Goal: Task Accomplishment & Management: Use online tool/utility

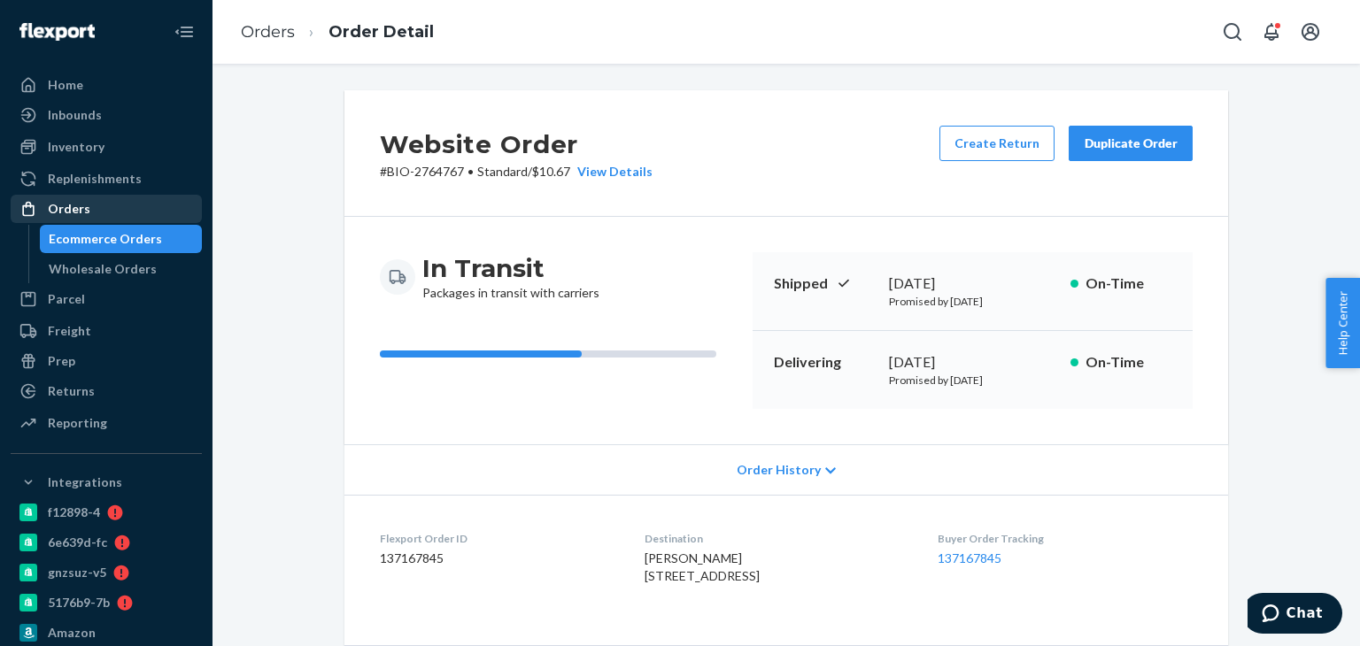
scroll to position [443, 0]
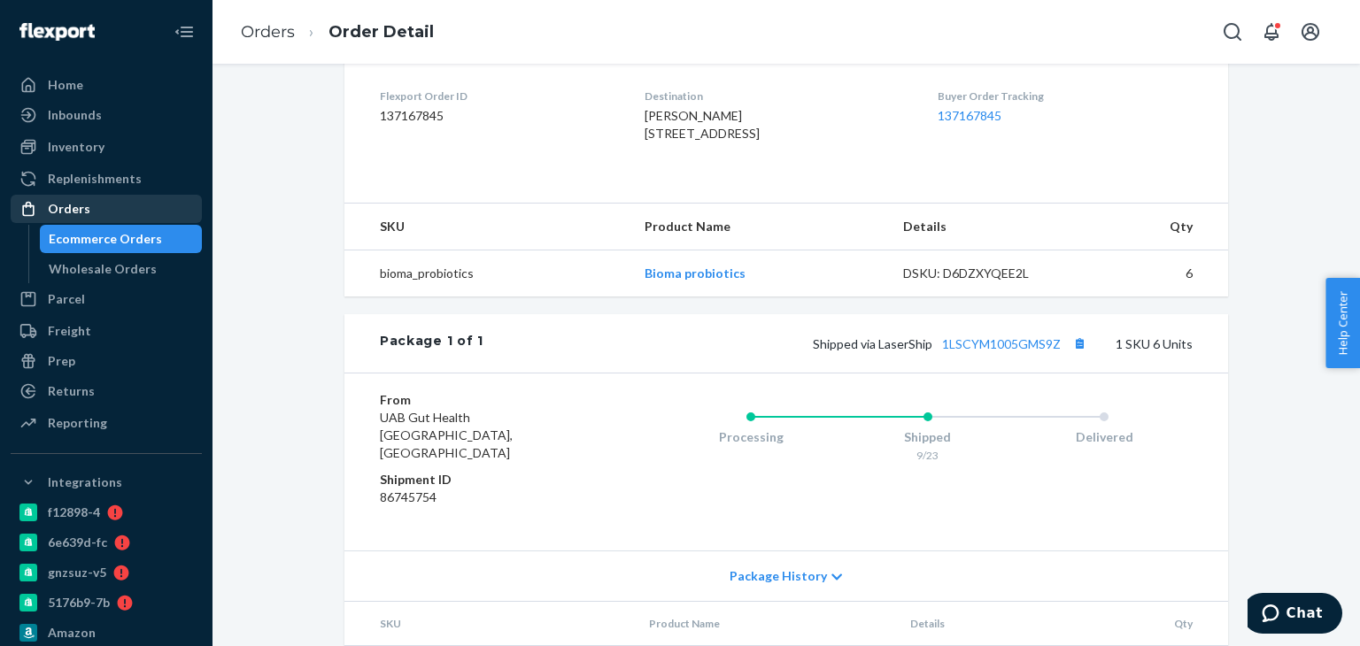
click at [110, 198] on div "Orders" at bounding box center [106, 208] width 188 height 25
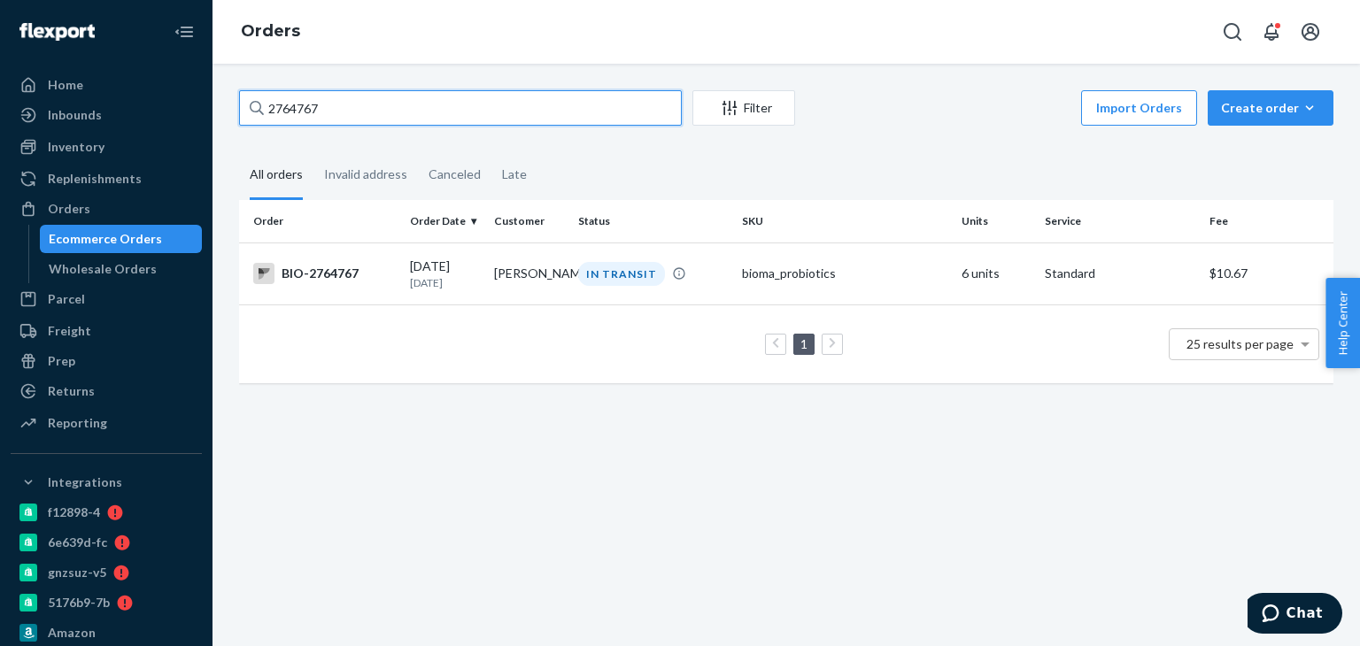
drag, startPoint x: 343, startPoint y: 112, endPoint x: 193, endPoint y: 105, distance: 150.6
click at [193, 105] on div "Home Inbounds Shipping Plans Problems Inventory Products Branded Packaging Repl…" at bounding box center [680, 323] width 1360 height 646
paste input "197831"
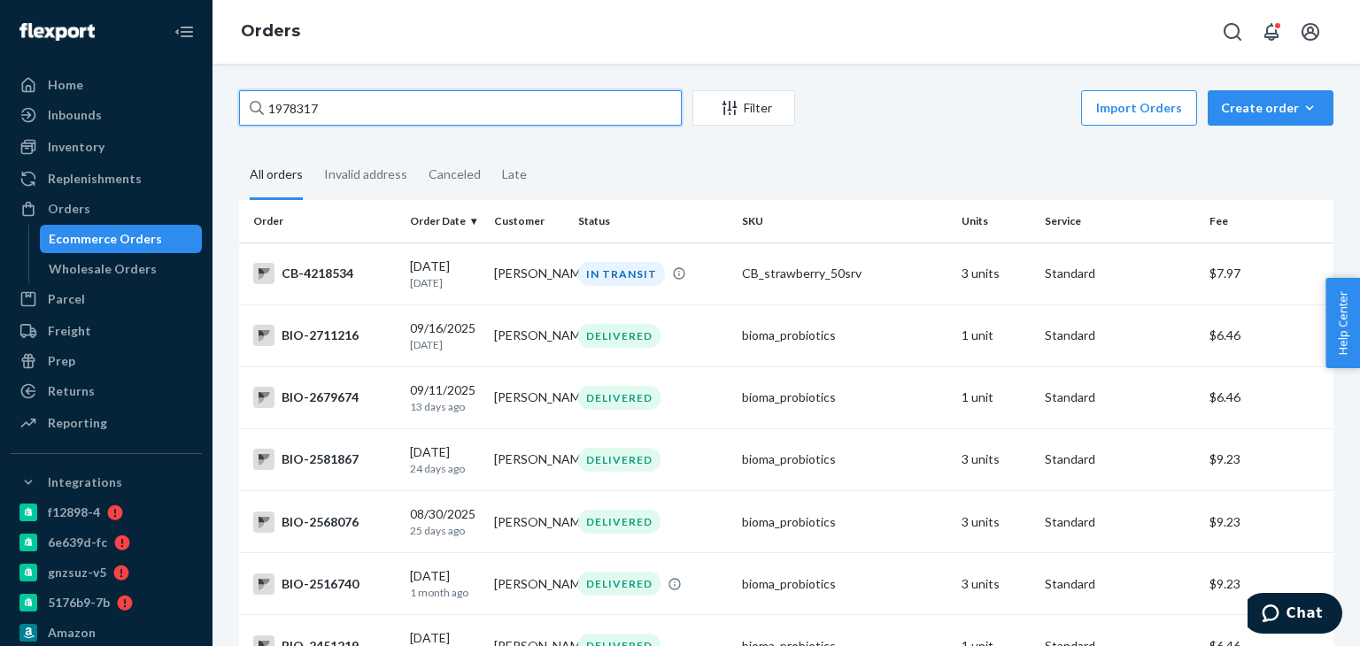
type input "1978317"
drag, startPoint x: 372, startPoint y: 114, endPoint x: 246, endPoint y: 122, distance: 125.9
click at [246, 122] on input "1978317" at bounding box center [460, 107] width 443 height 35
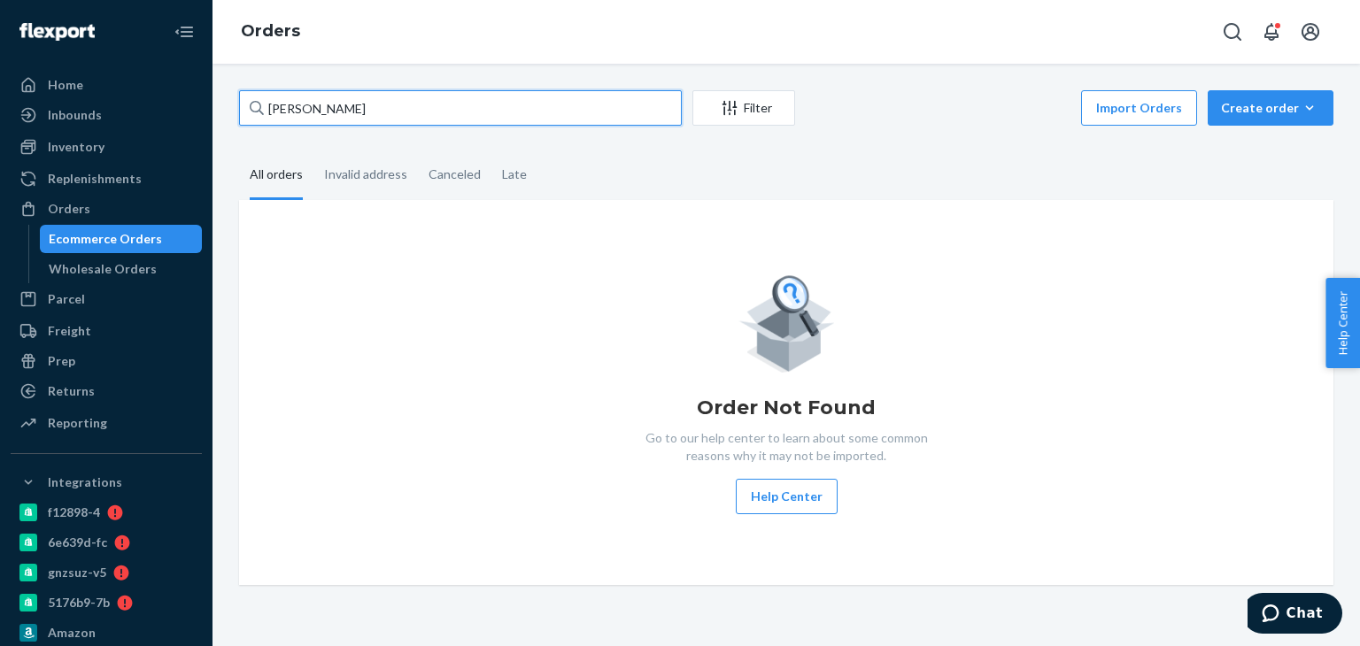
drag, startPoint x: 351, startPoint y: 118, endPoint x: 260, endPoint y: 100, distance: 92.0
click at [260, 100] on div "[PERSON_NAME]" at bounding box center [460, 107] width 443 height 35
paste input "2762943"
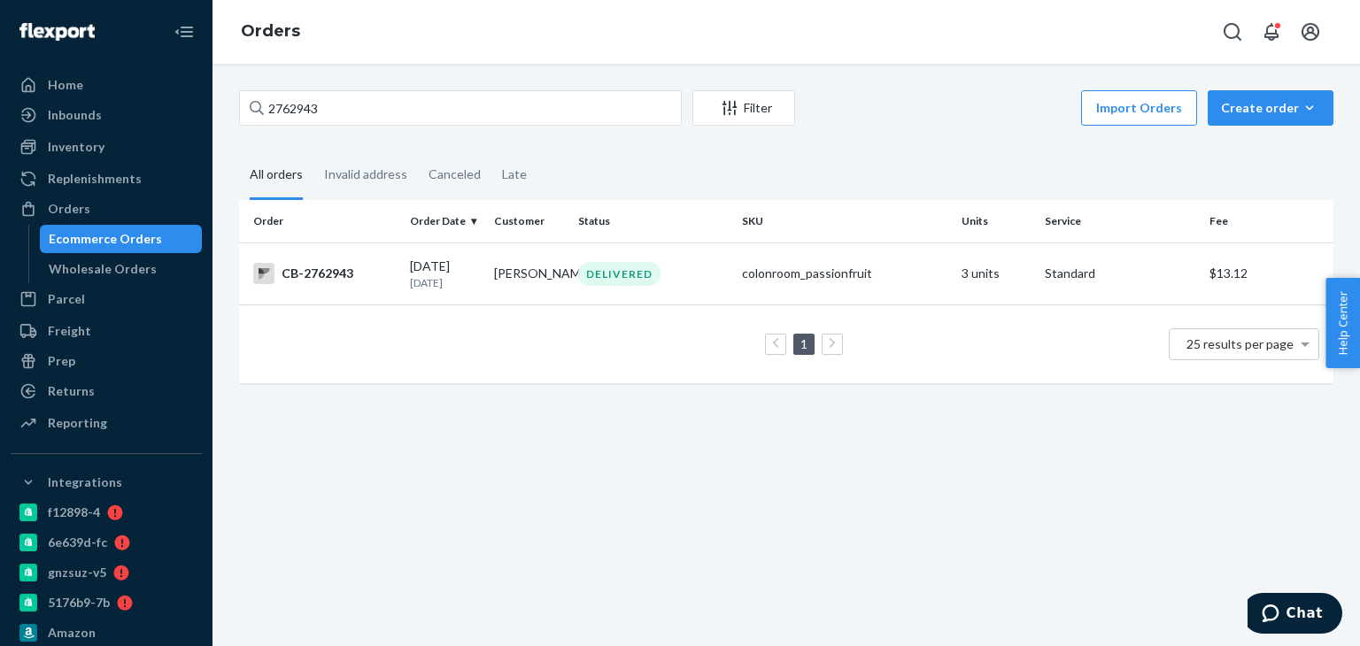
drag, startPoint x: 290, startPoint y: 111, endPoint x: 273, endPoint y: 113, distance: 17.0
click at [273, 113] on div "2762943 Filter Import Orders Create order Ecommerce order Removal order" at bounding box center [786, 110] width 1094 height 40
drag, startPoint x: 296, startPoint y: 107, endPoint x: 270, endPoint y: 109, distance: 25.7
click at [261, 108] on div "2762943" at bounding box center [460, 107] width 443 height 35
paste input "2763159"
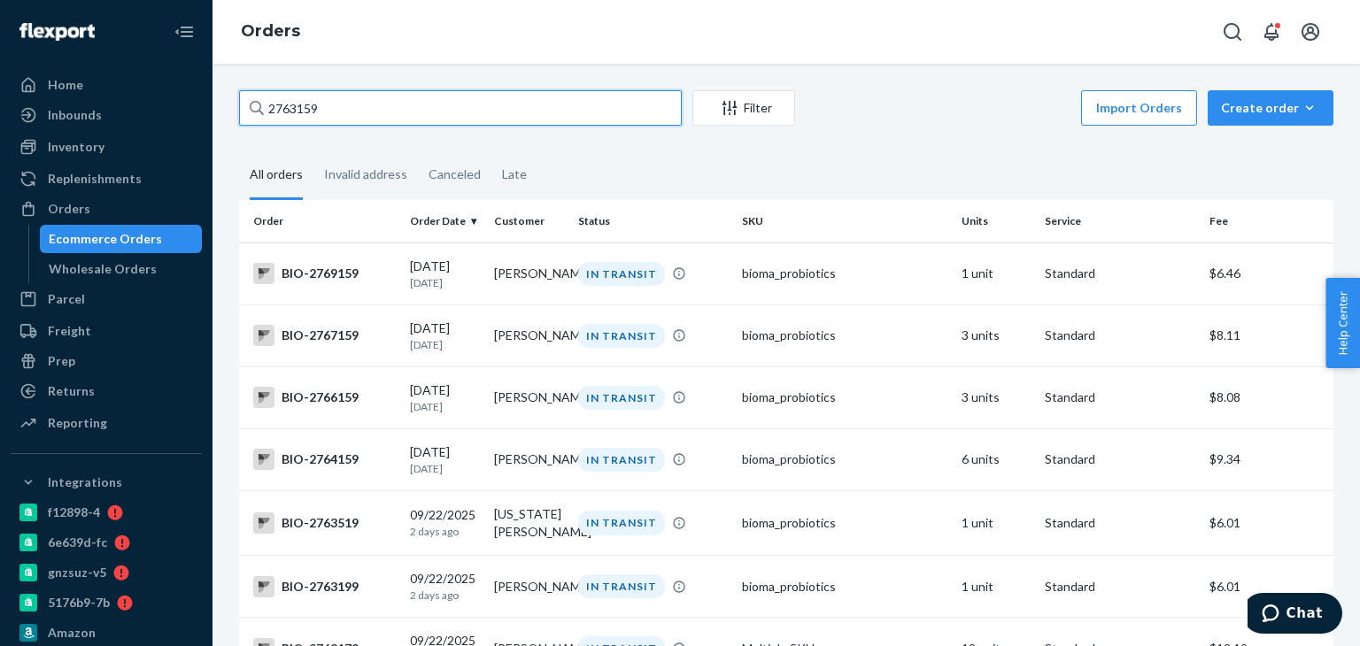
drag, startPoint x: 351, startPoint y: 105, endPoint x: 248, endPoint y: 119, distance: 104.4
click at [248, 119] on input "2763159" at bounding box center [460, 107] width 443 height 35
paste input "276292"
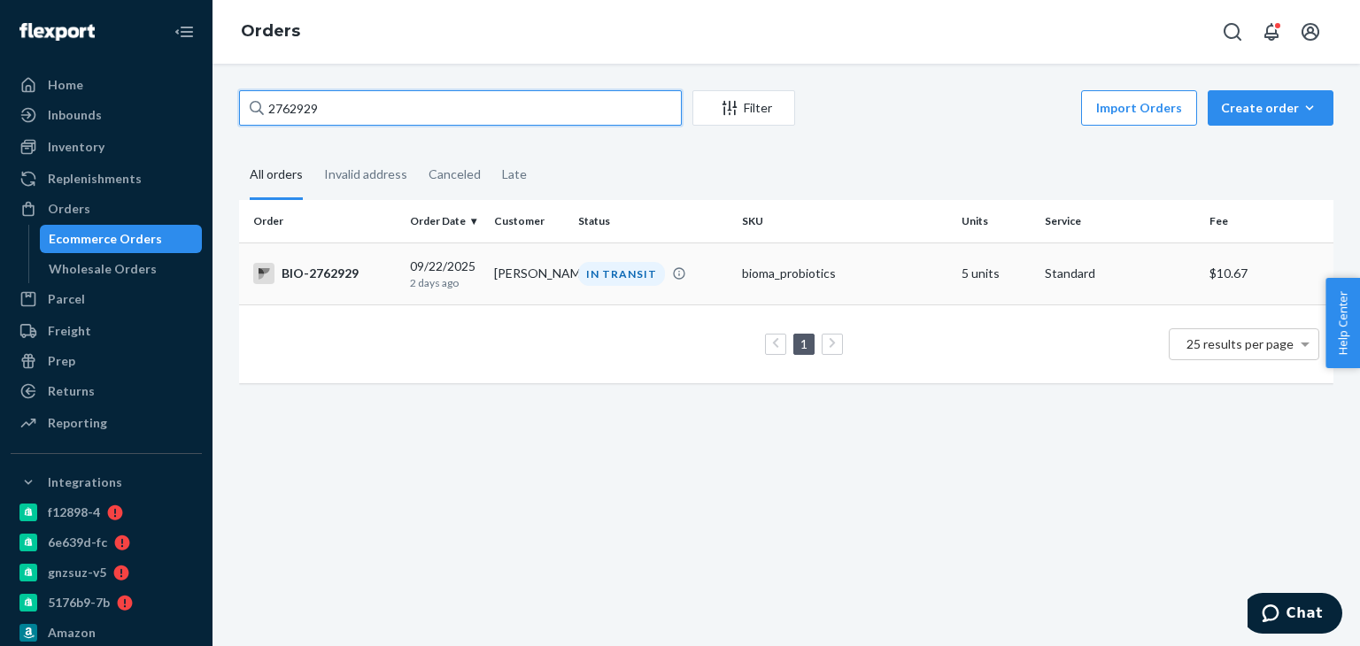
type input "2762929"
click at [606, 271] on div "IN TRANSIT" at bounding box center [621, 274] width 87 height 24
drag, startPoint x: 346, startPoint y: 109, endPoint x: 260, endPoint y: 108, distance: 85.9
click at [260, 108] on div "2762929" at bounding box center [460, 107] width 443 height 35
paste input "3154"
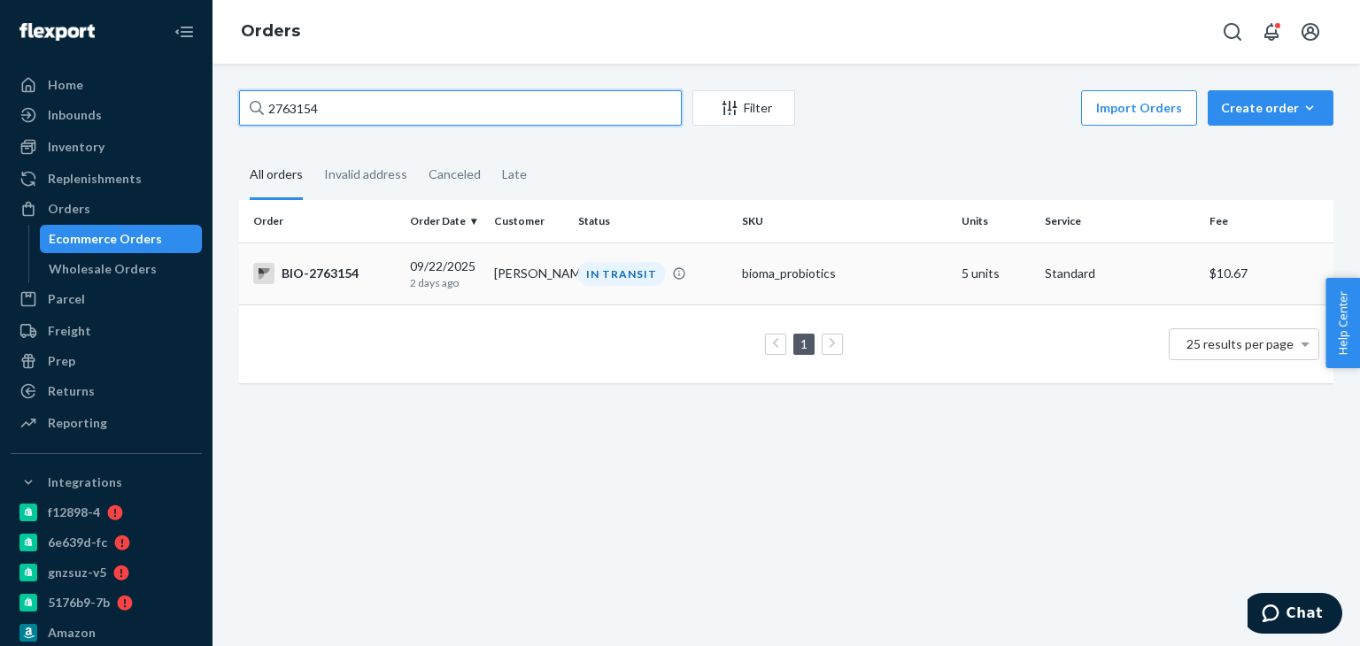
type input "2763154"
click at [615, 283] on div "IN TRANSIT" at bounding box center [621, 274] width 87 height 24
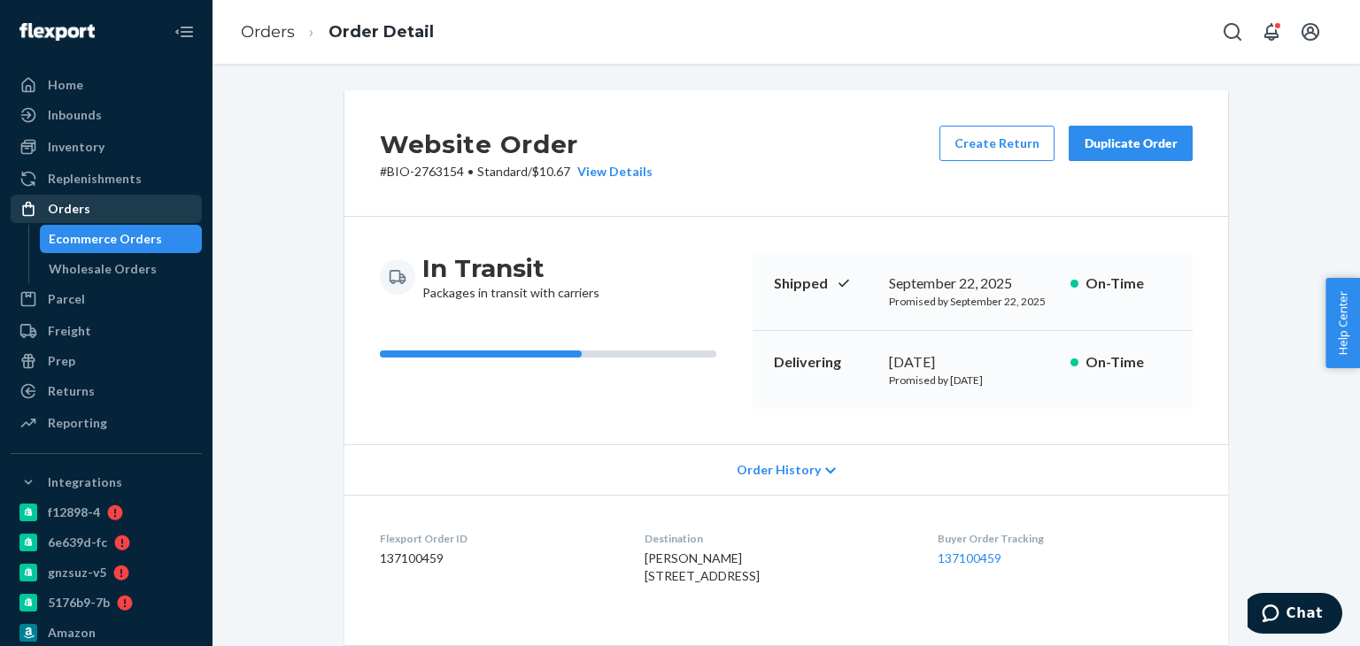
click at [114, 212] on div "Orders" at bounding box center [106, 208] width 188 height 25
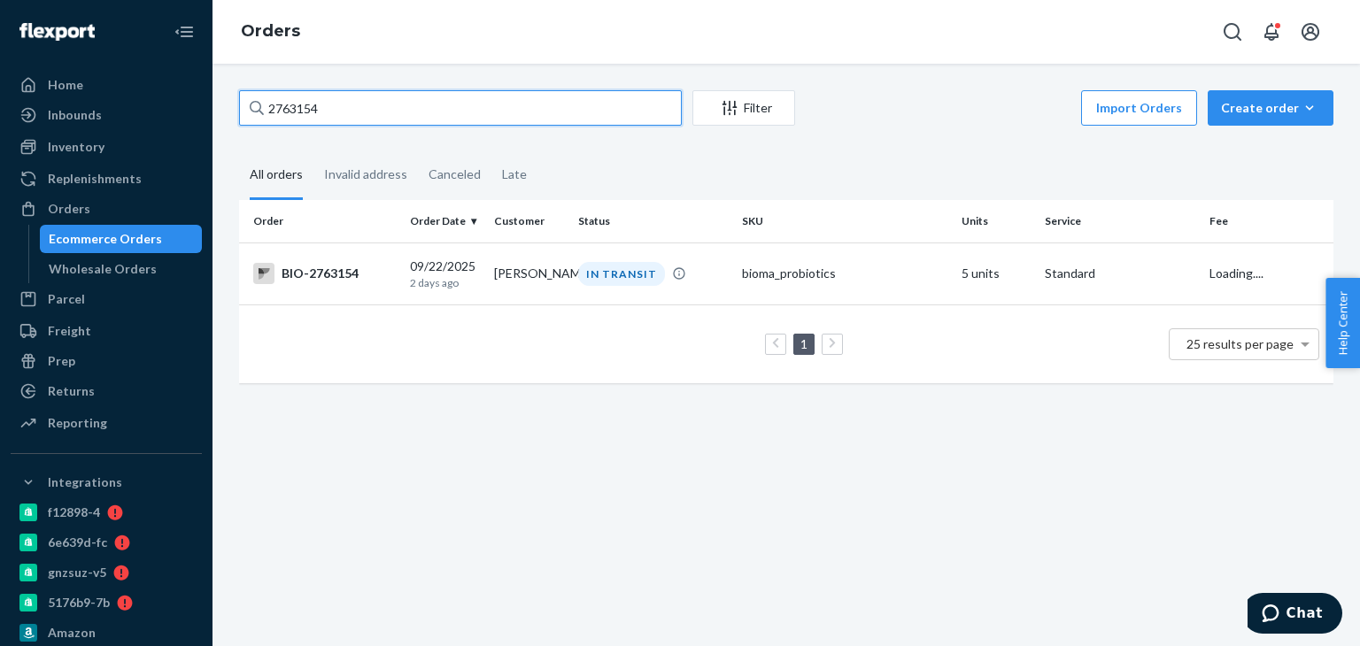
drag, startPoint x: 282, startPoint y: 115, endPoint x: 266, endPoint y: 114, distance: 16.8
click at [266, 114] on input "2763154" at bounding box center [460, 107] width 443 height 35
paste input "8203"
type input "2768203"
click at [615, 284] on div "IN TRANSIT" at bounding box center [621, 274] width 87 height 24
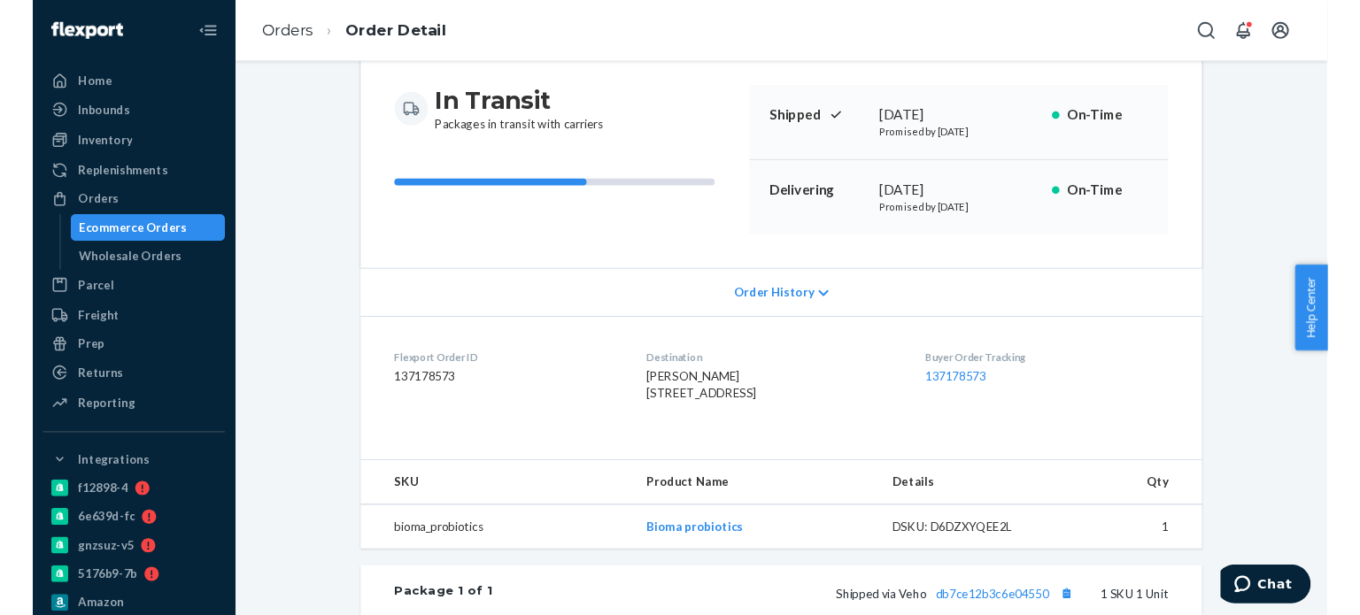
scroll to position [266, 0]
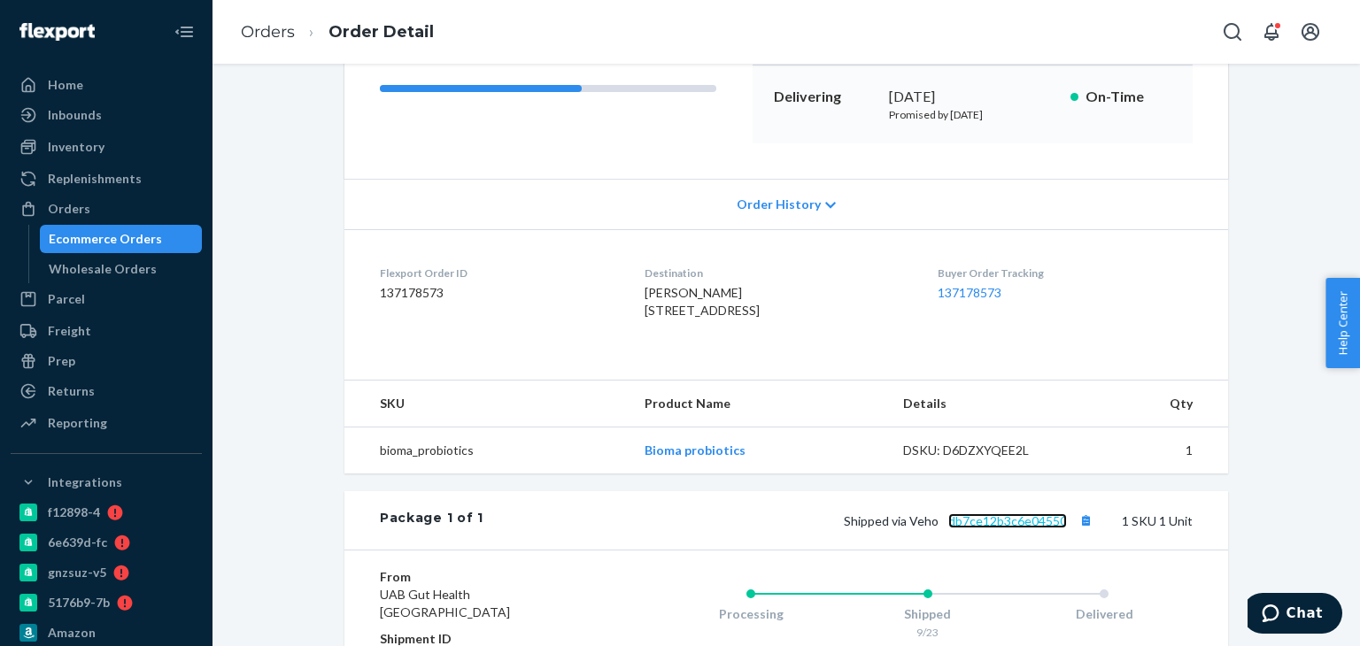
click at [993, 528] on link "db7ce12b3c6e04550" at bounding box center [1007, 520] width 119 height 15
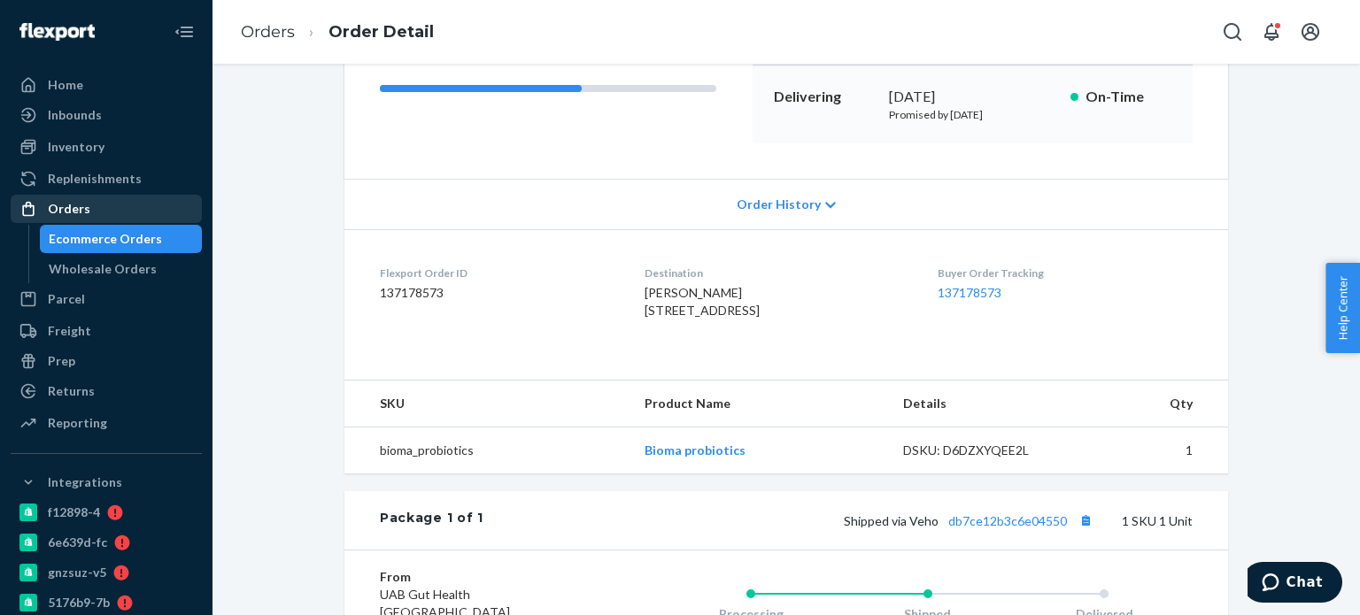
click at [103, 208] on div "Orders" at bounding box center [106, 208] width 188 height 25
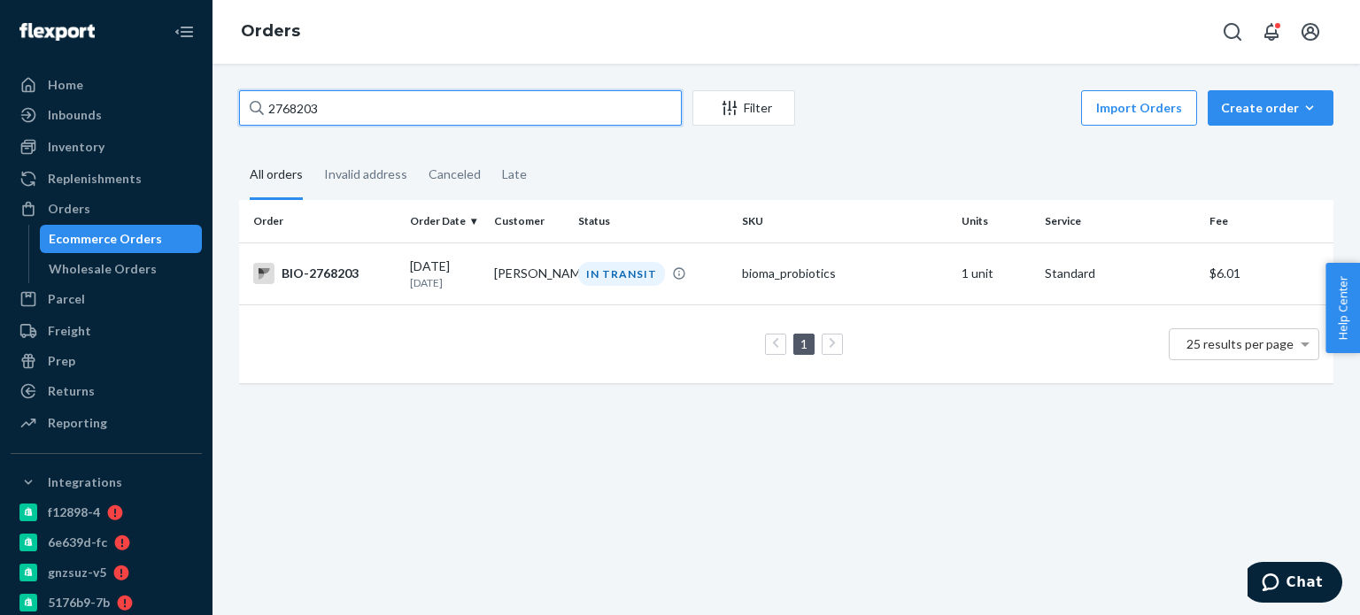
drag, startPoint x: 343, startPoint y: 104, endPoint x: 253, endPoint y: 116, distance: 90.2
click at [253, 116] on div "2768203" at bounding box center [460, 107] width 443 height 35
paste input "[PERSON_NAME]"
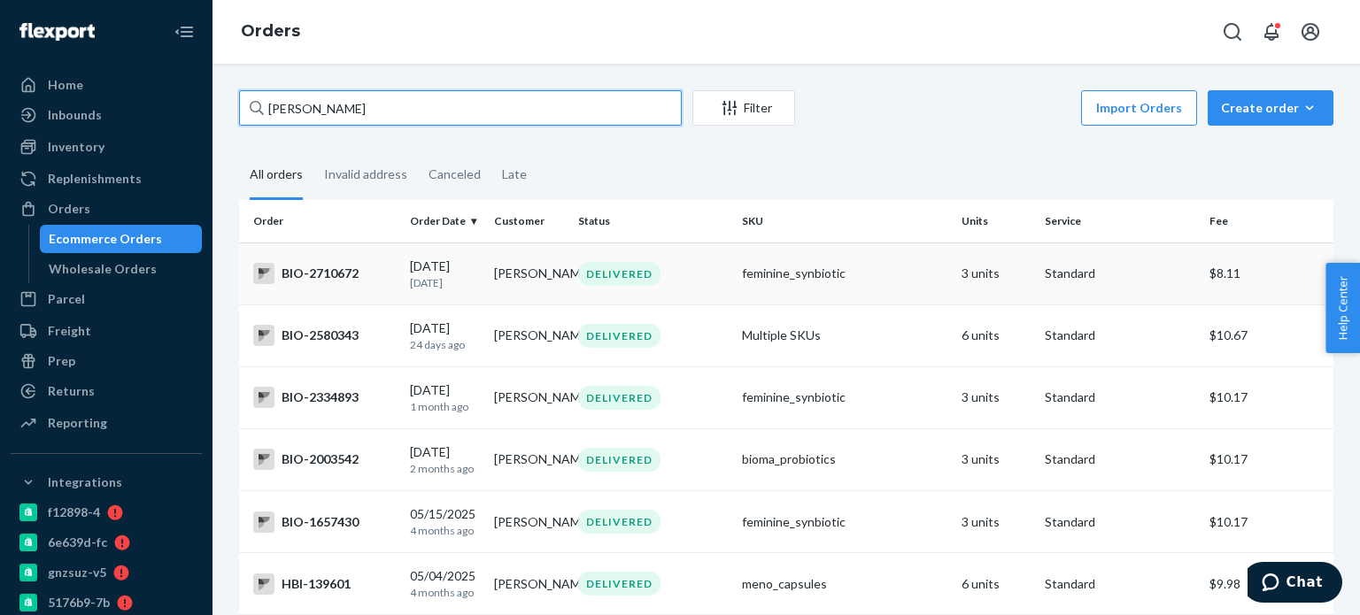
type input "[PERSON_NAME]"
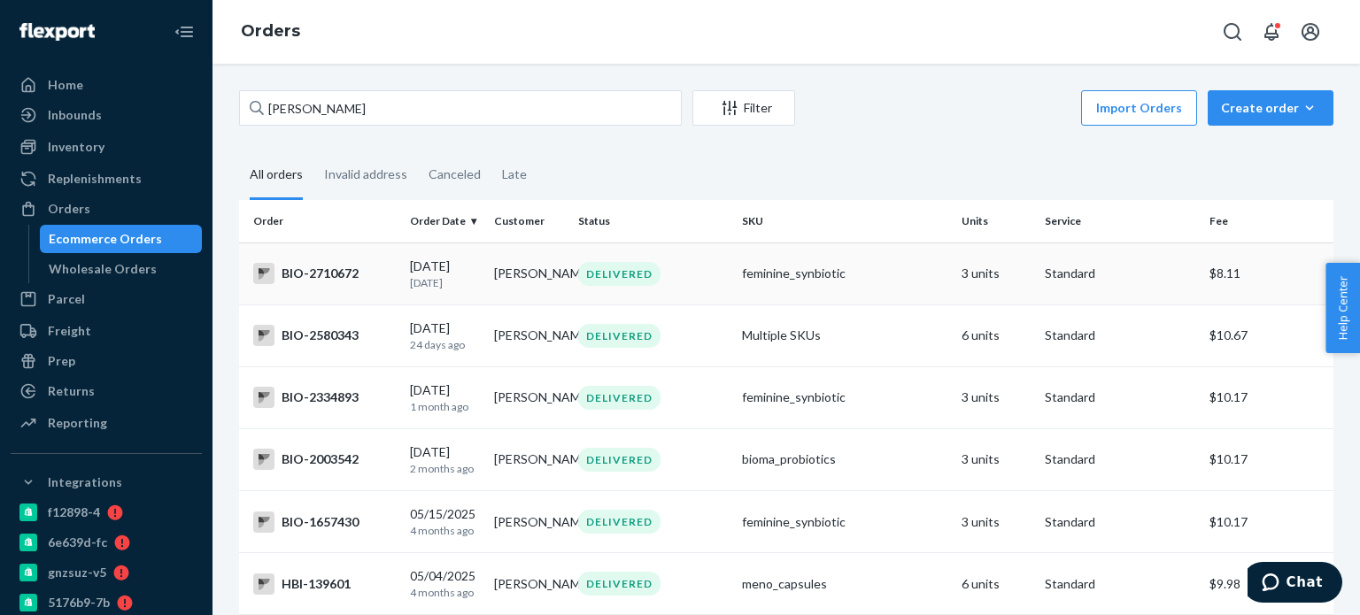
click at [552, 281] on td "[PERSON_NAME]" at bounding box center [529, 274] width 84 height 62
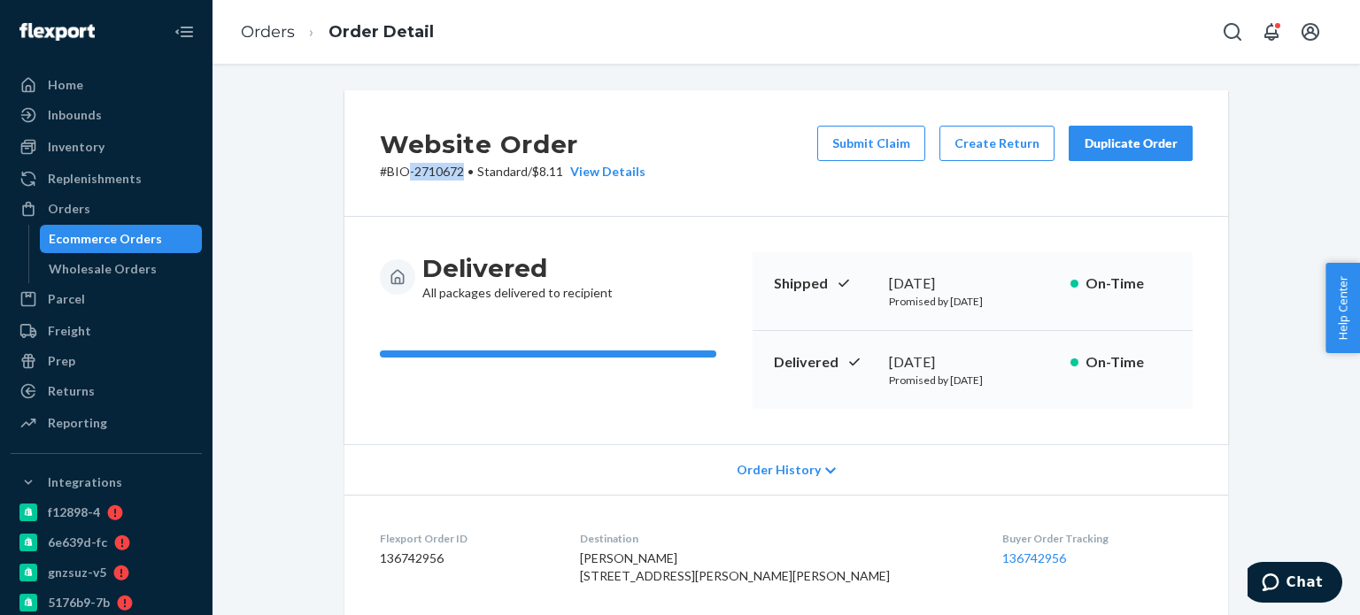
drag, startPoint x: 401, startPoint y: 176, endPoint x: 455, endPoint y: 175, distance: 54.0
click at [455, 175] on p "# BIO-2710672 • Standard / $8.11 View Details" at bounding box center [513, 172] width 266 height 18
copy p "-2710672"
drag, startPoint x: 84, startPoint y: 204, endPoint x: 97, endPoint y: 203, distance: 13.3
click at [84, 204] on div "Orders" at bounding box center [69, 209] width 42 height 18
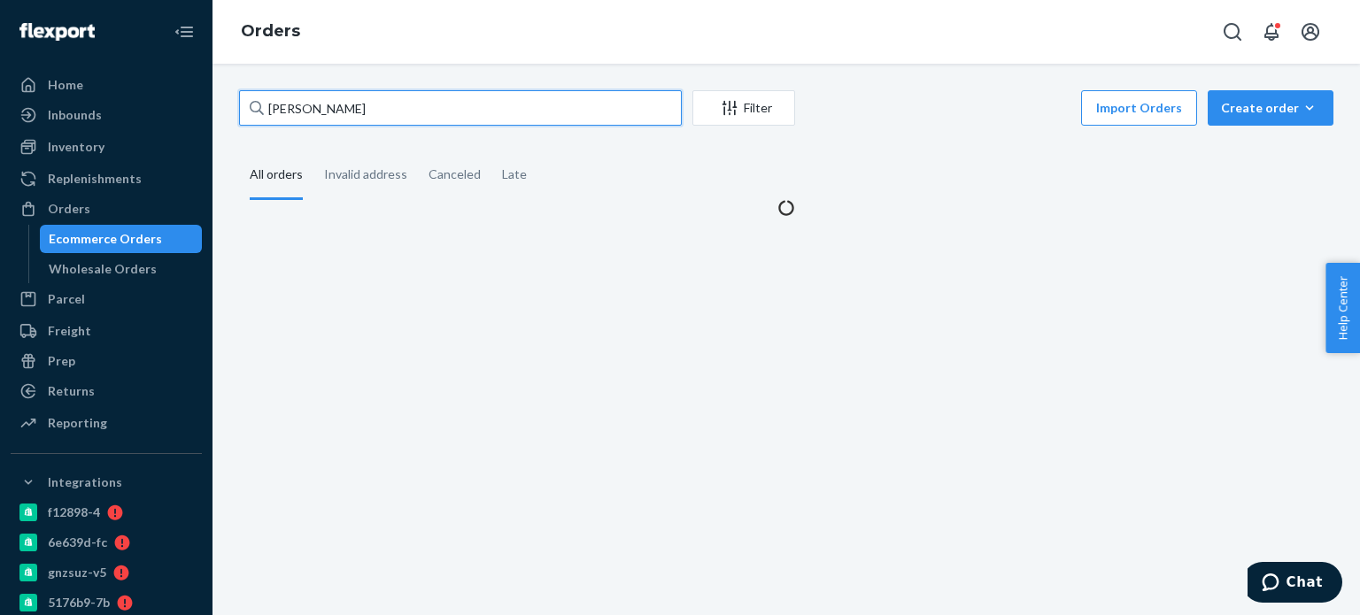
drag, startPoint x: 379, startPoint y: 111, endPoint x: 267, endPoint y: 114, distance: 111.6
click at [265, 116] on input "[PERSON_NAME]" at bounding box center [460, 107] width 443 height 35
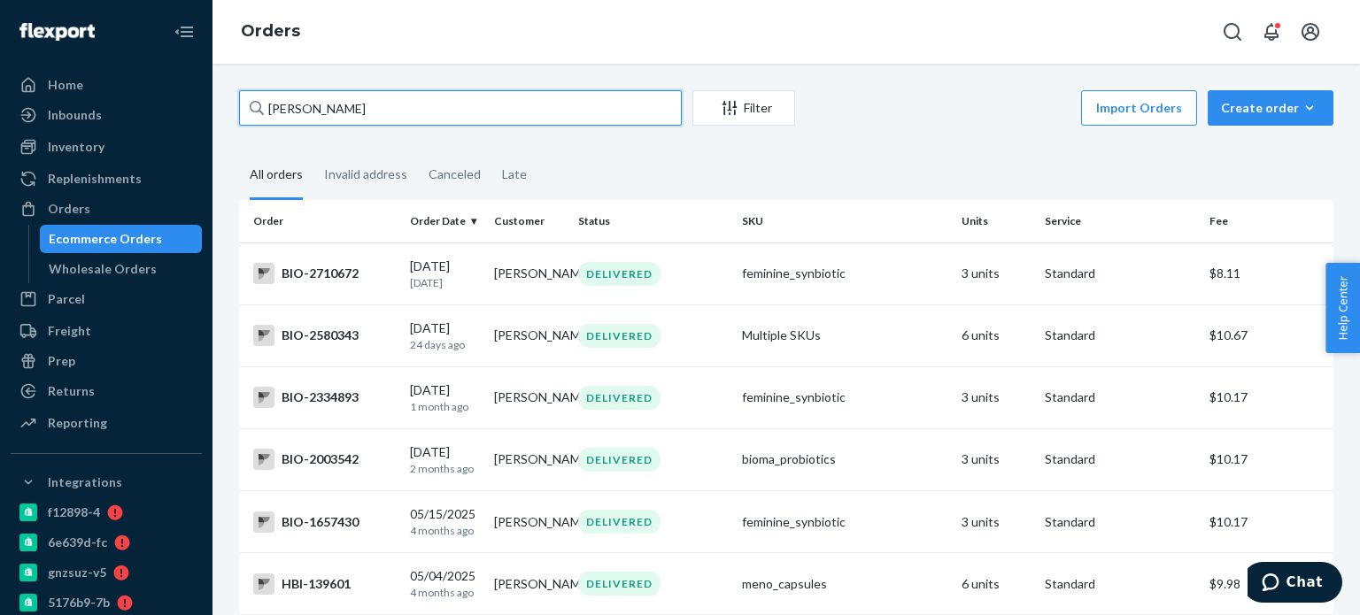
paste input "2729452"
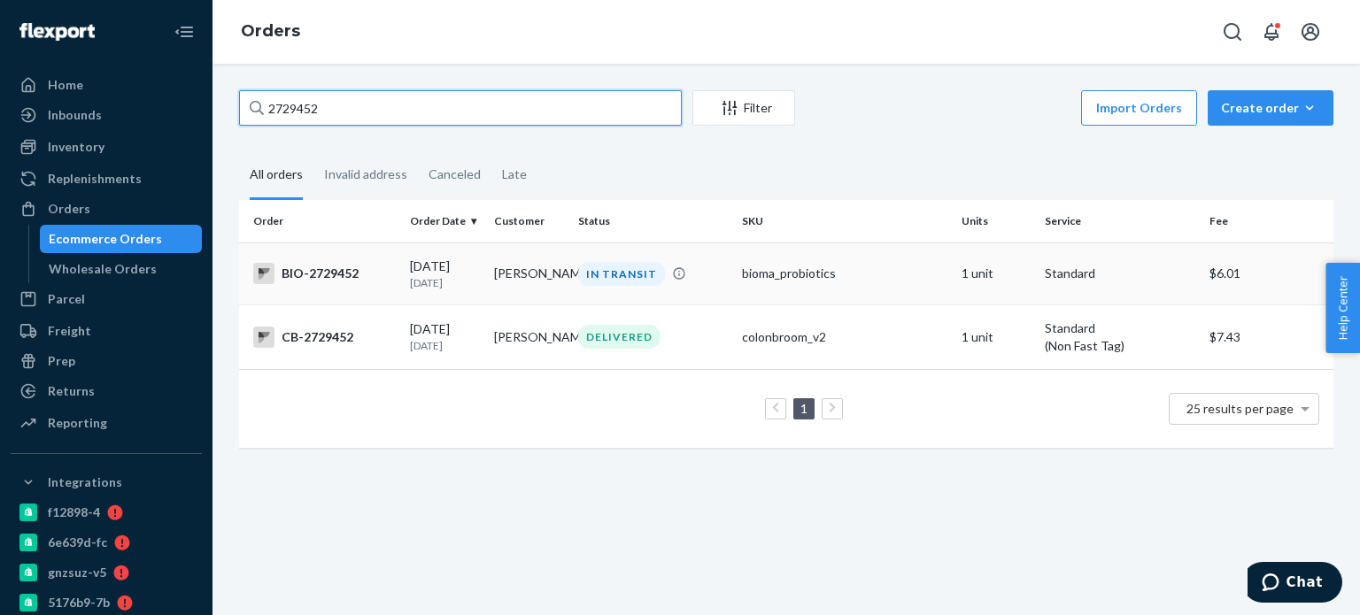
type input "2729452"
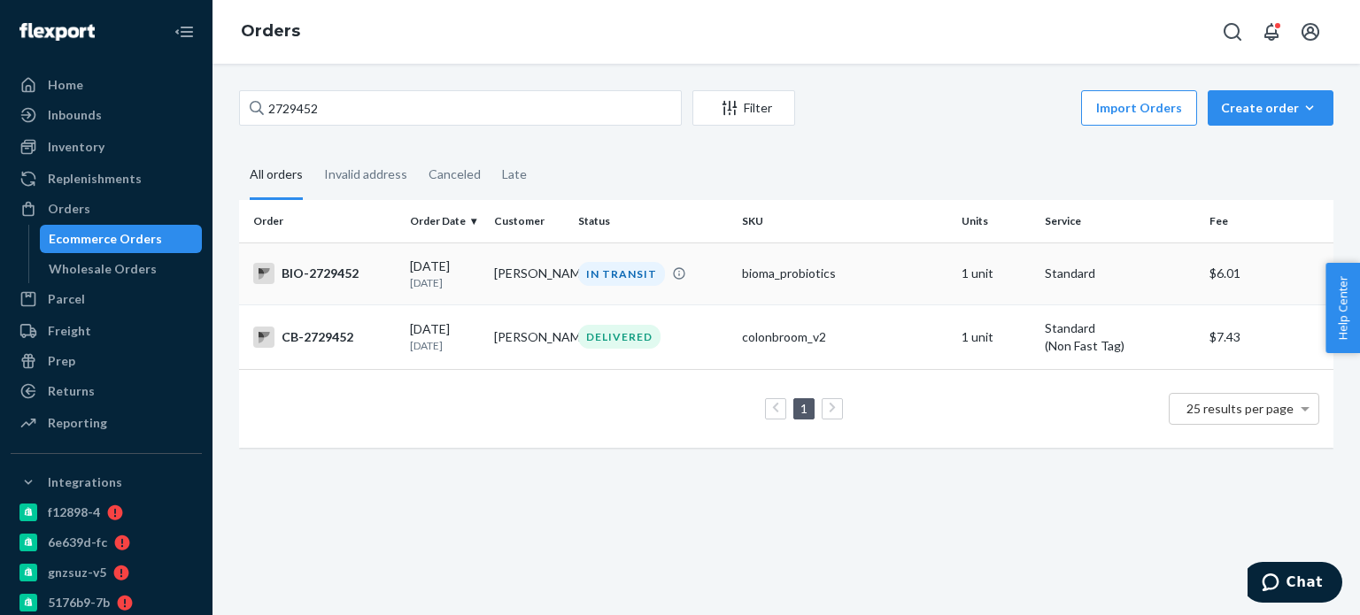
click at [591, 267] on div "IN TRANSIT" at bounding box center [621, 274] width 87 height 24
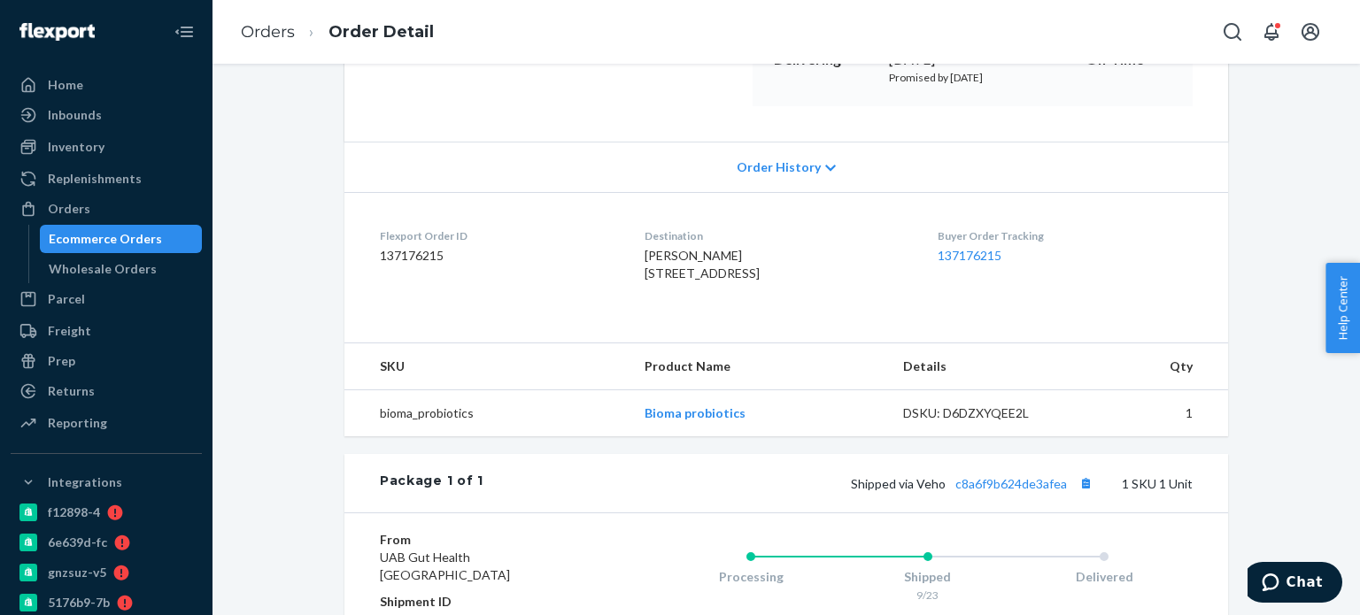
scroll to position [354, 0]
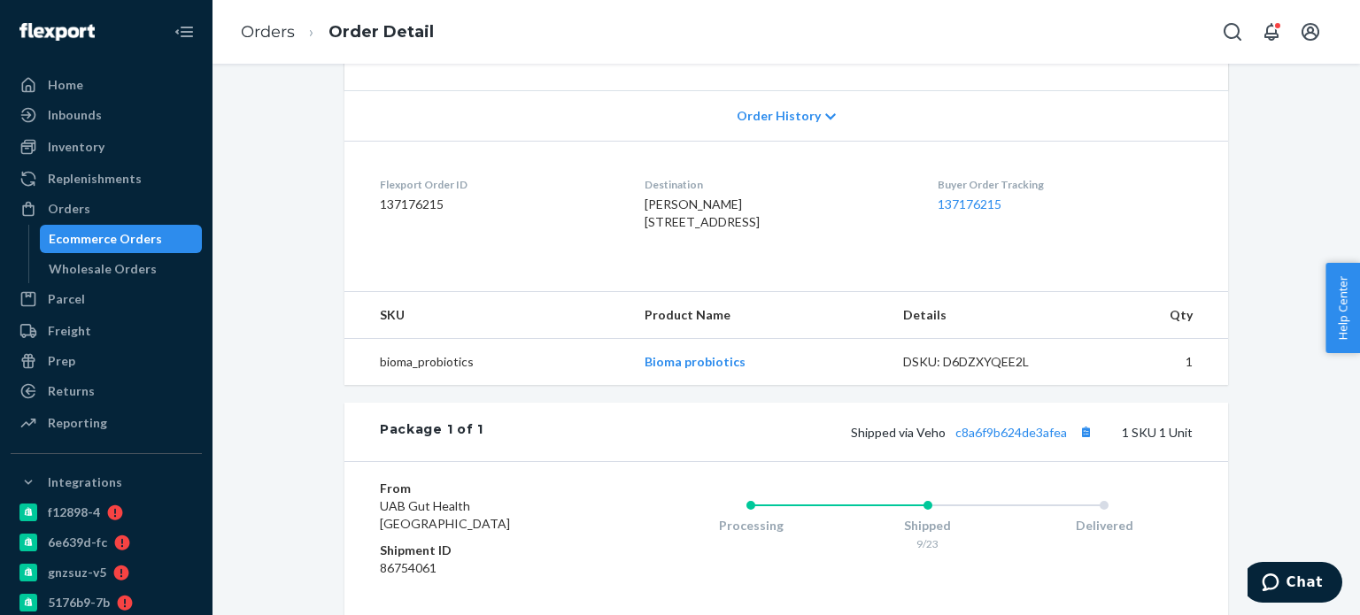
drag, startPoint x: 127, startPoint y: 201, endPoint x: 200, endPoint y: 175, distance: 77.8
click at [127, 200] on div "Orders" at bounding box center [106, 208] width 188 height 25
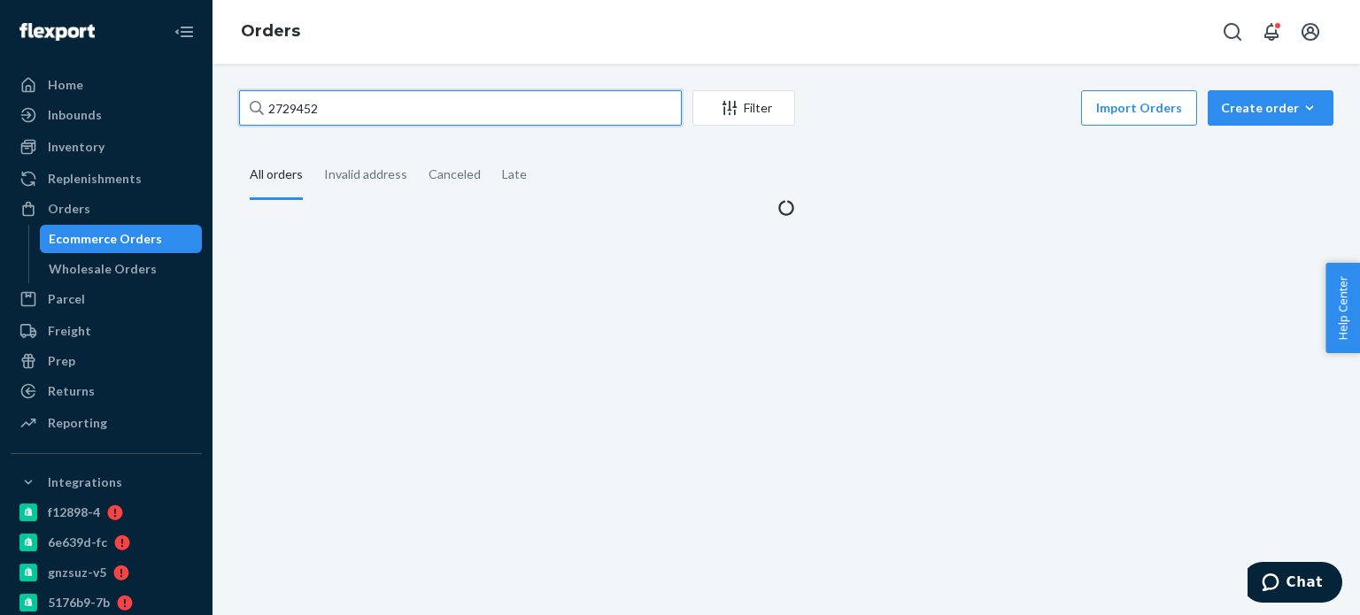
drag, startPoint x: 325, startPoint y: 110, endPoint x: 237, endPoint y: 110, distance: 87.6
click at [237, 110] on div "2729452 Filter Import Orders Create order Ecommerce order Removal order All ord…" at bounding box center [786, 153] width 1121 height 127
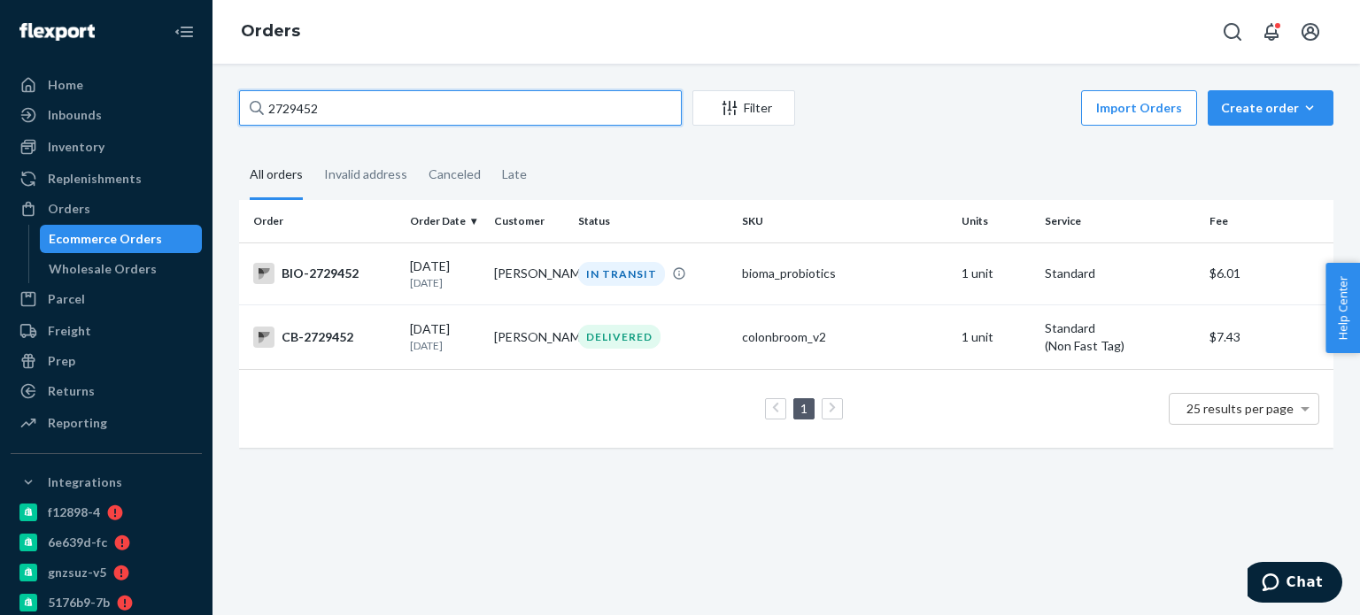
paste input "3059"
type input "2730592"
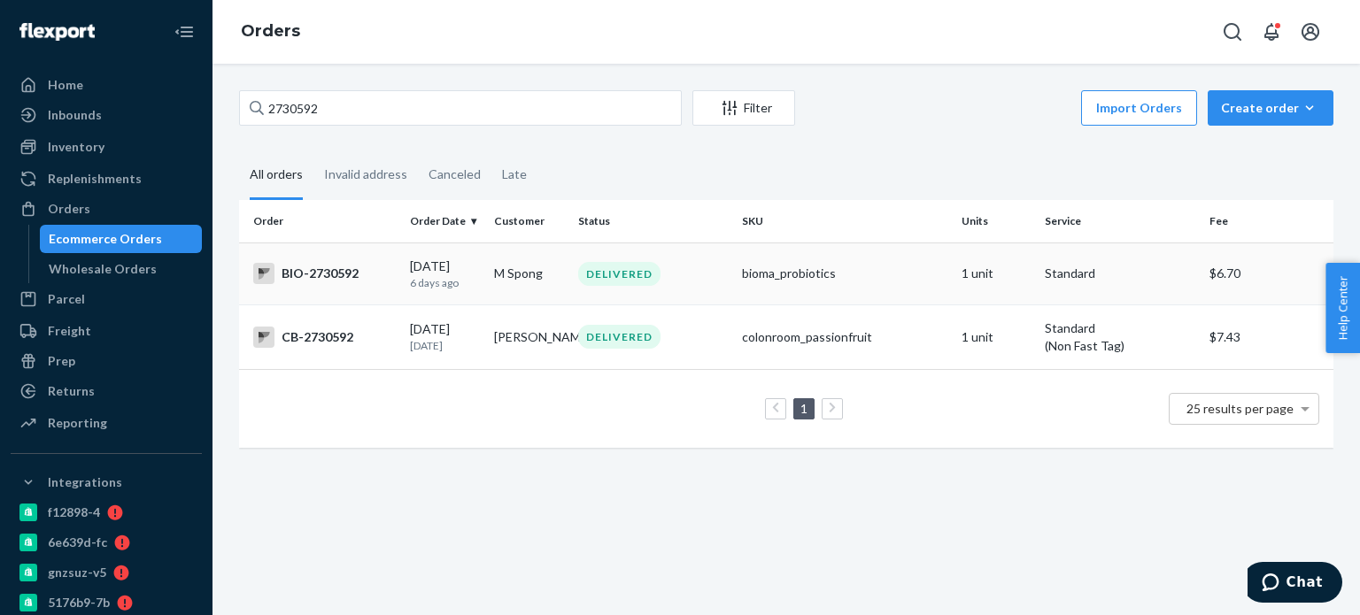
click at [552, 269] on td "M Spong" at bounding box center [529, 274] width 84 height 62
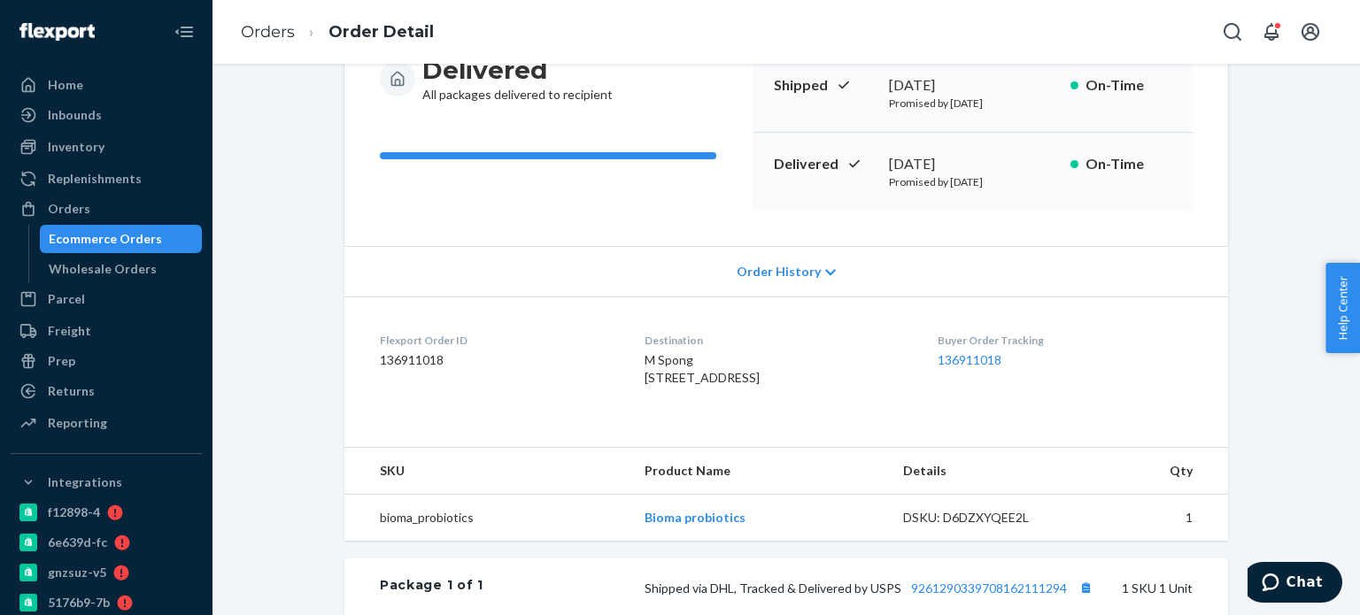
scroll to position [354, 0]
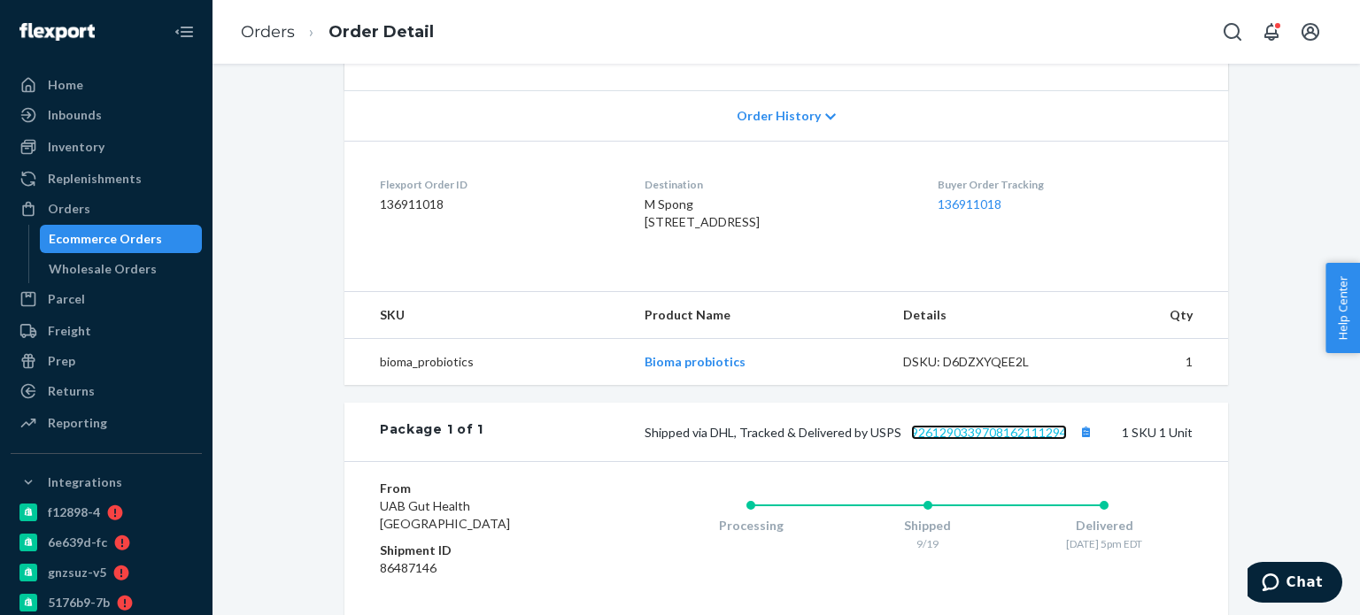
click at [955, 440] on link "9261290339708162111294" at bounding box center [989, 432] width 156 height 15
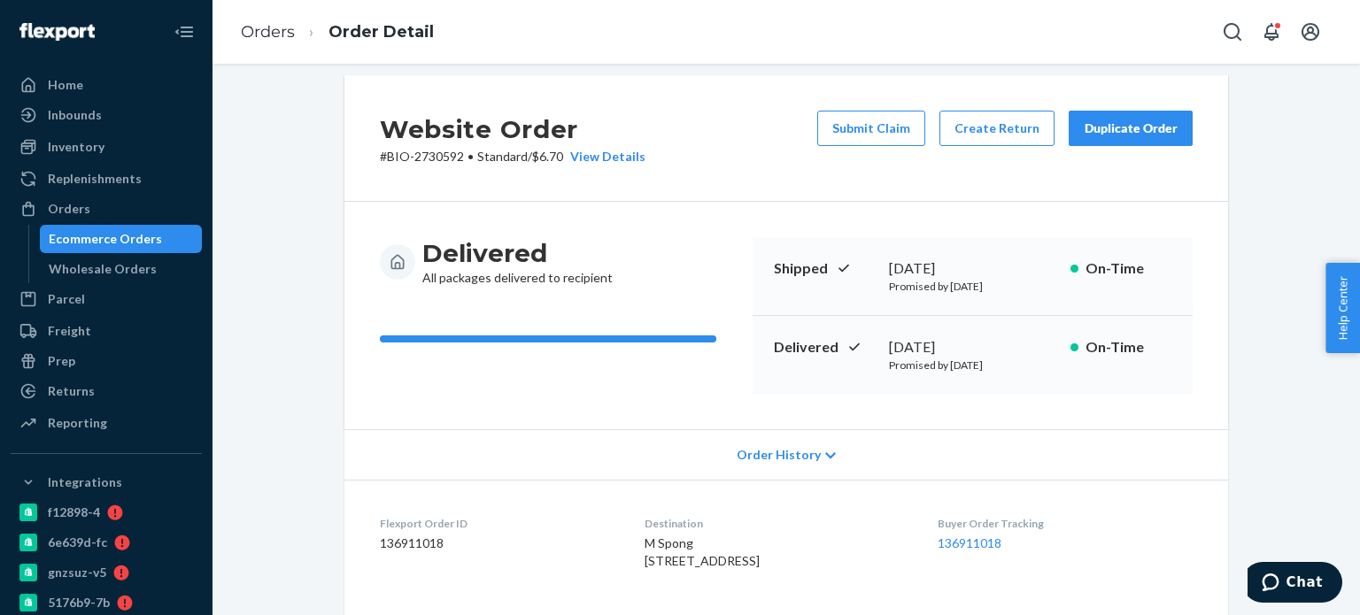
scroll to position [0, 0]
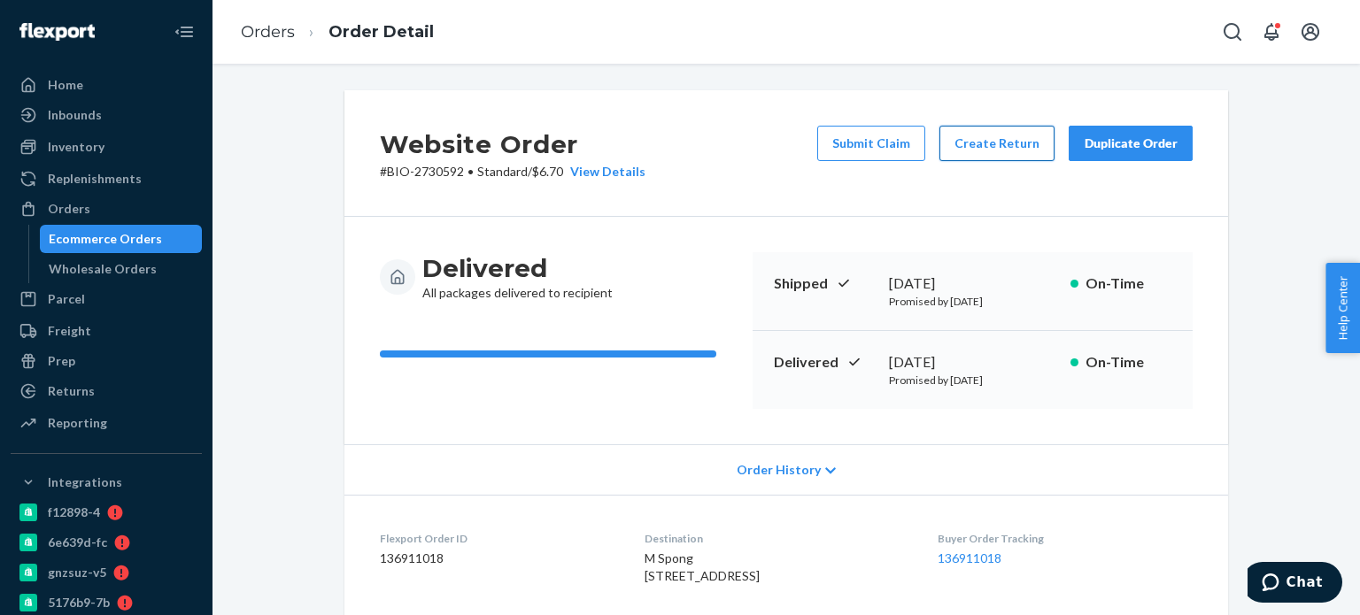
click at [962, 147] on button "Create Return" at bounding box center [996, 143] width 115 height 35
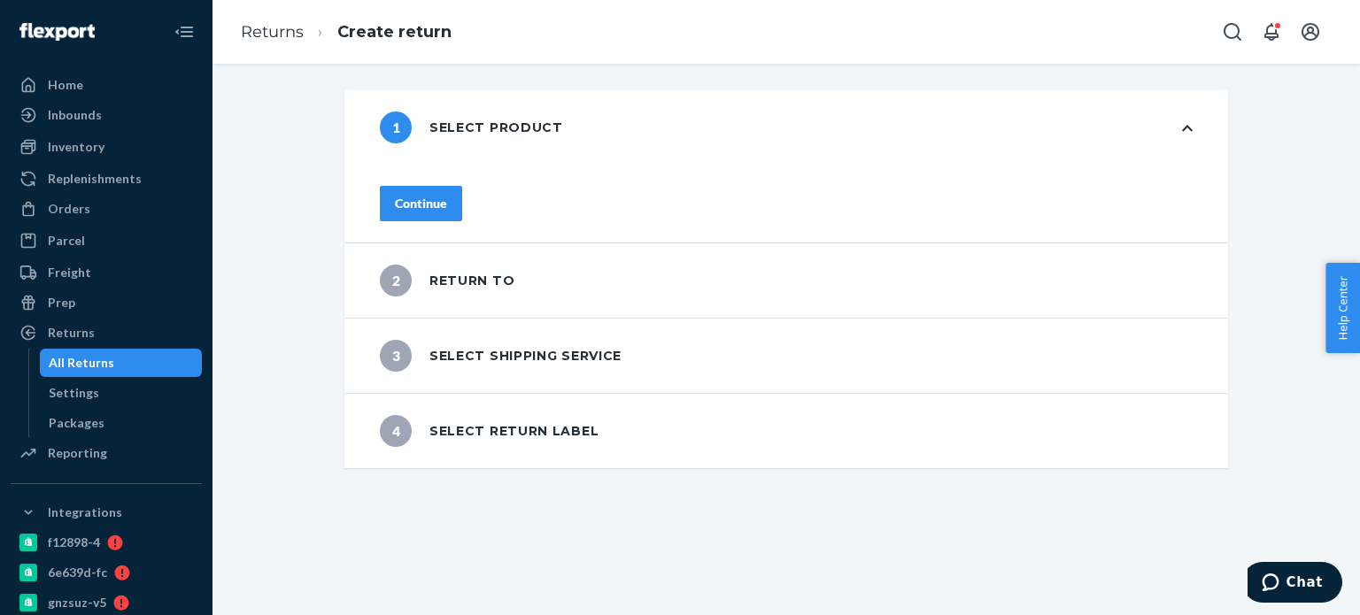
click at [447, 201] on div "Continue" at bounding box center [421, 204] width 52 height 18
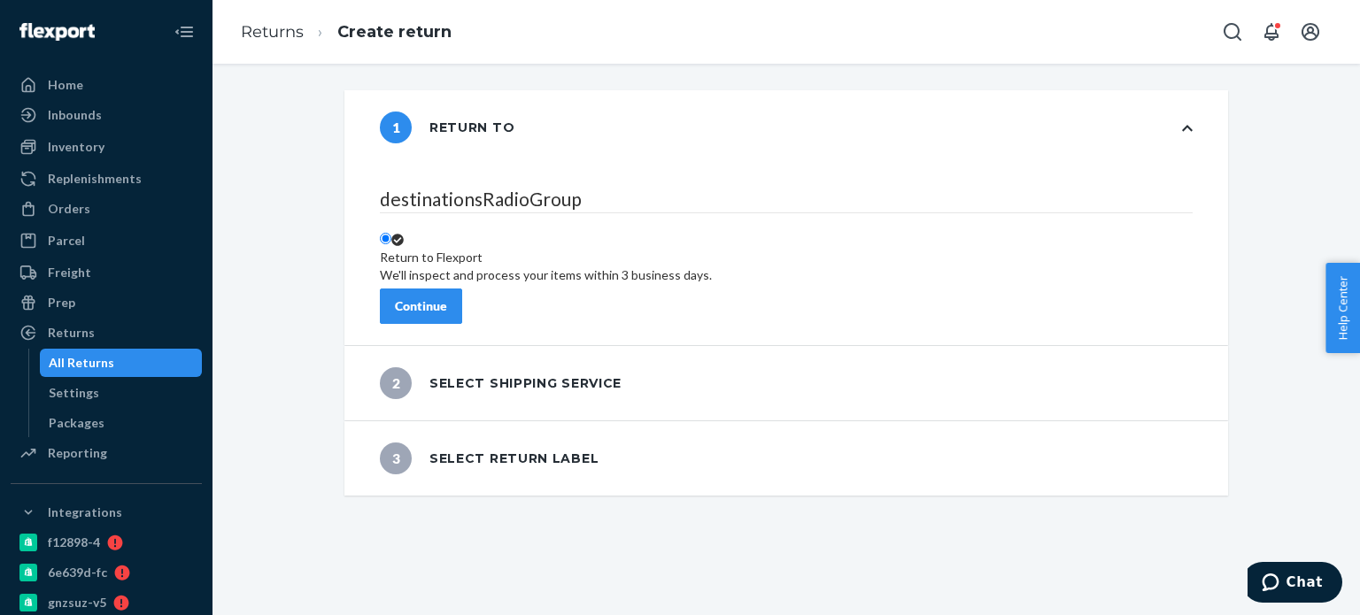
click at [447, 297] on div "Continue" at bounding box center [421, 306] width 52 height 18
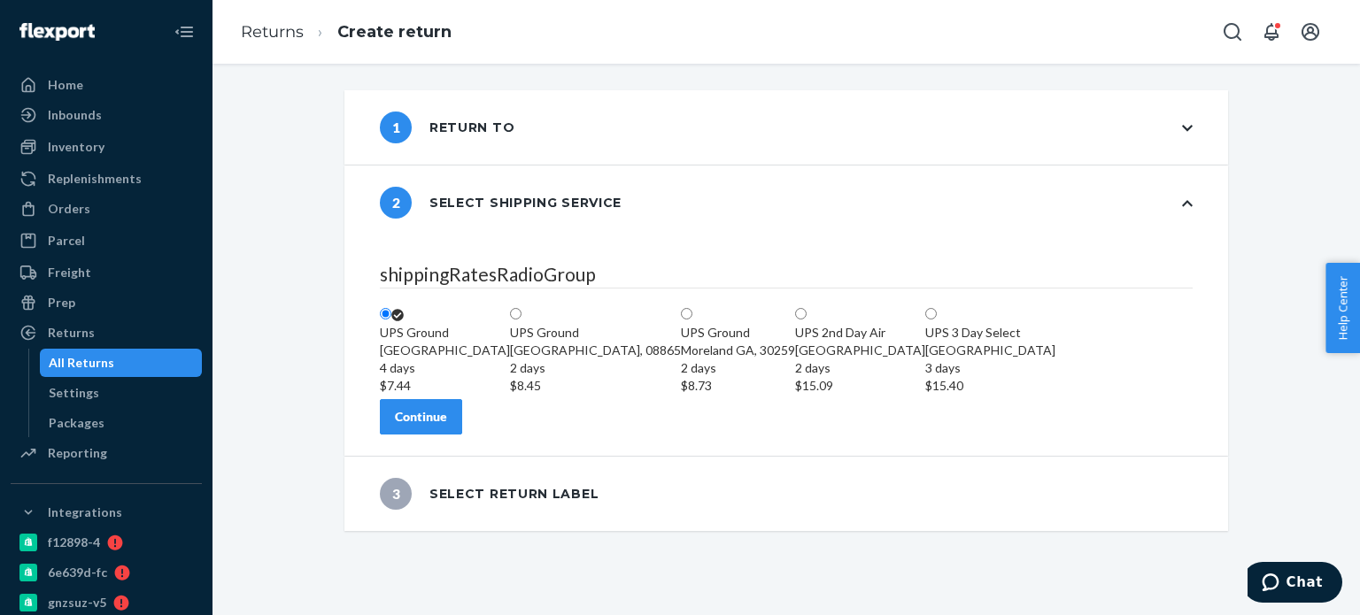
click at [462, 435] on button "Continue" at bounding box center [421, 416] width 82 height 35
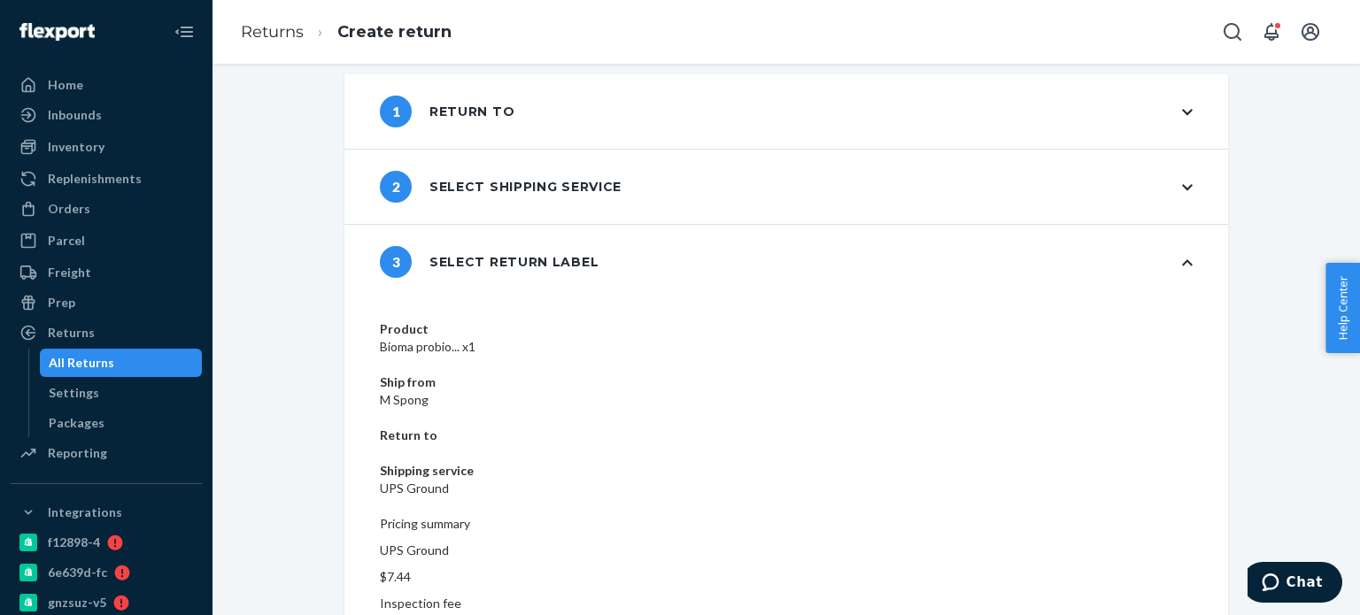
scroll to position [31, 0]
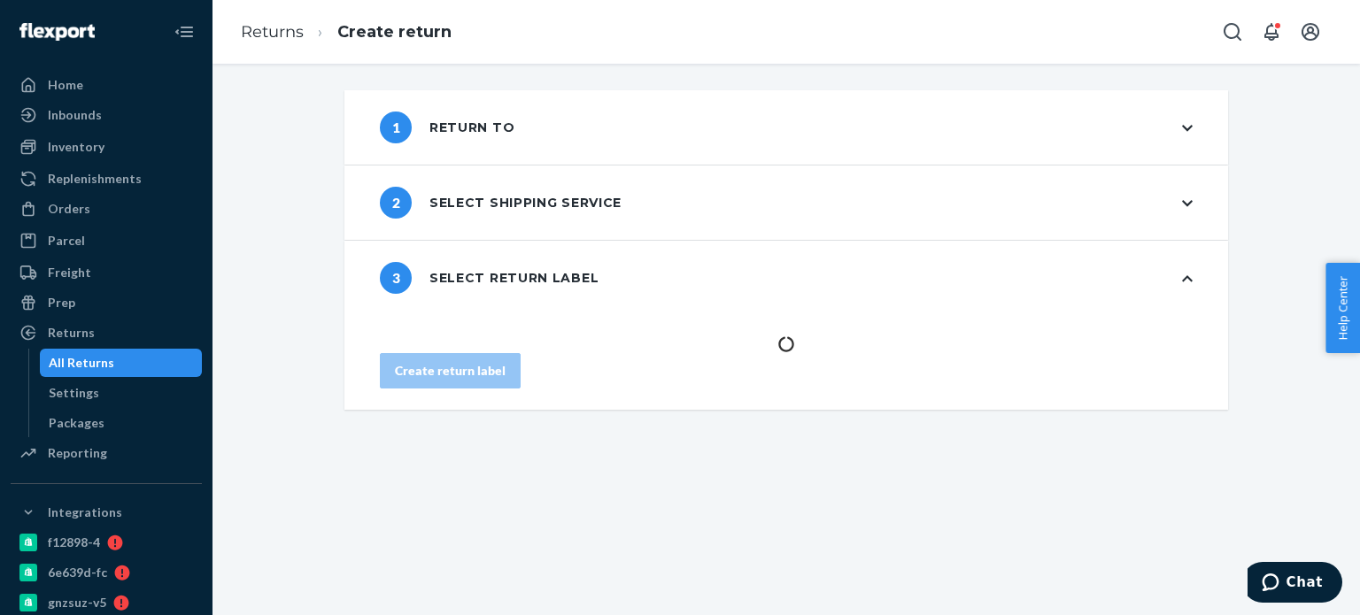
scroll to position [0, 0]
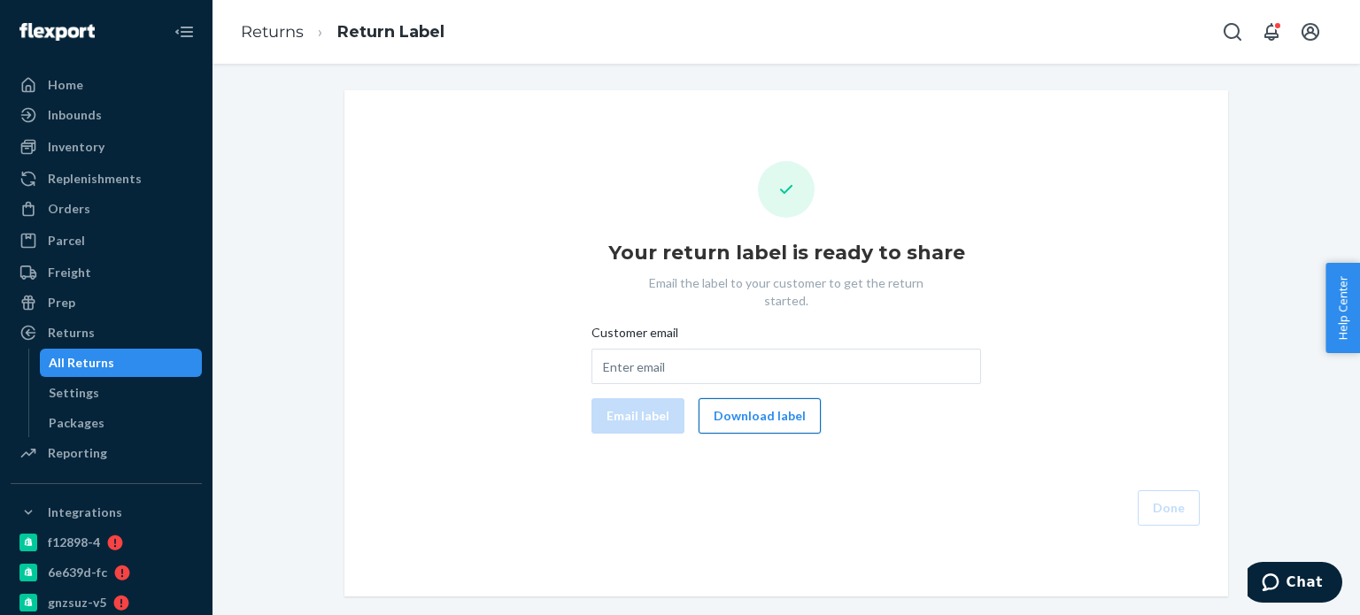
click at [741, 398] on button "Download label" at bounding box center [759, 415] width 122 height 35
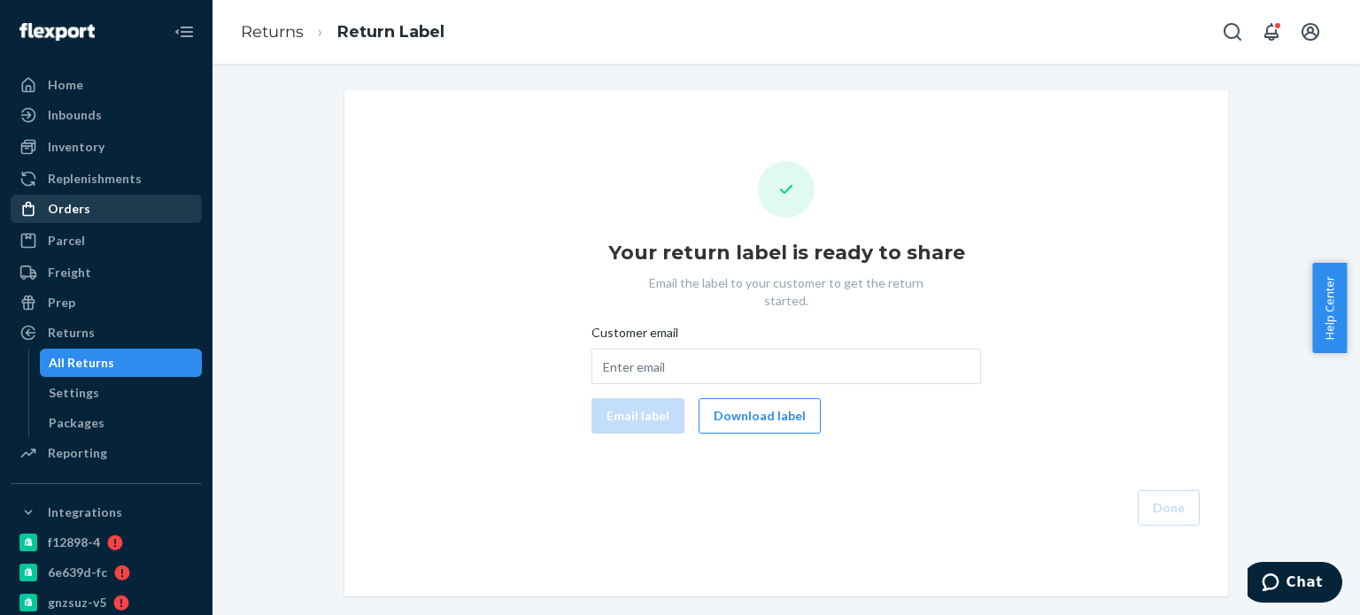
drag, startPoint x: 88, startPoint y: 212, endPoint x: 174, endPoint y: 194, distance: 88.5
click at [88, 212] on div "Orders" at bounding box center [106, 208] width 188 height 25
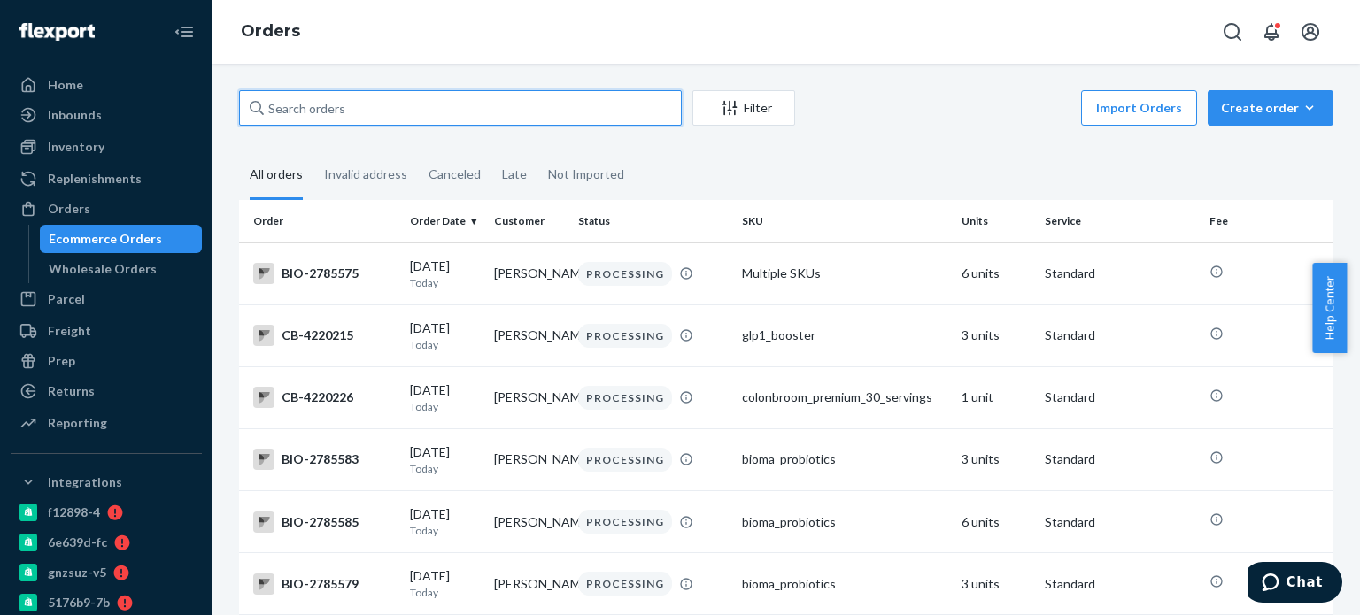
paste input "2776952"
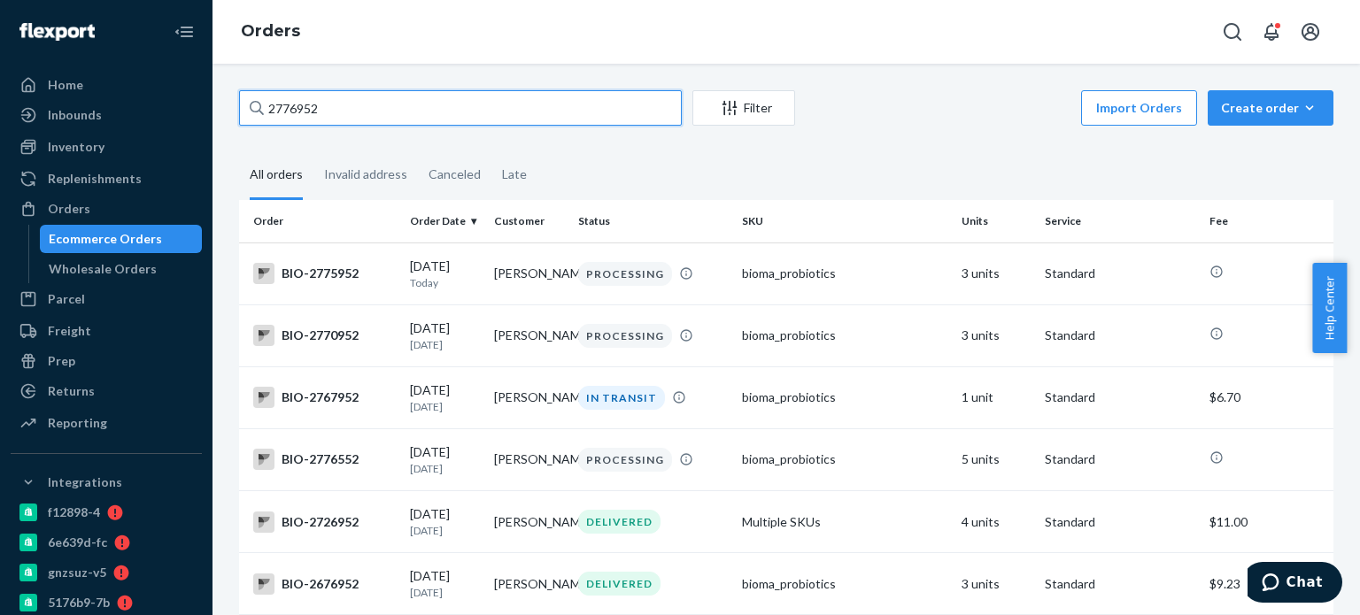
type input "2776952"
